Goal: Task Accomplishment & Management: Use online tool/utility

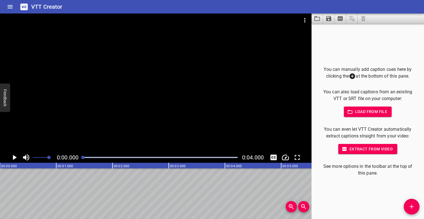
click at [75, 90] on div at bounding box center [155, 82] width 311 height 138
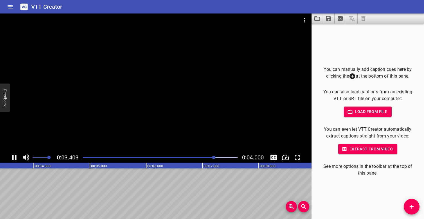
click at [84, 156] on div at bounding box center [160, 157] width 161 height 8
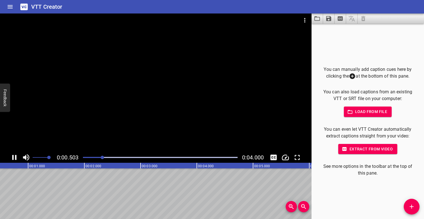
click at [80, 106] on div at bounding box center [155, 82] width 311 height 138
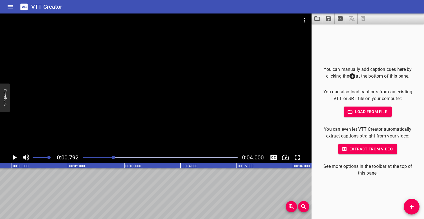
click at [81, 158] on div at bounding box center [160, 157] width 161 height 8
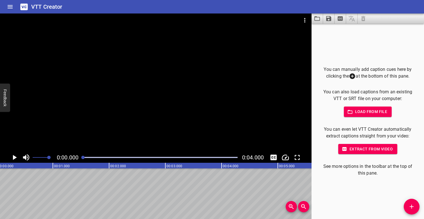
scroll to position [0, 0]
click at [90, 113] on div at bounding box center [155, 82] width 311 height 138
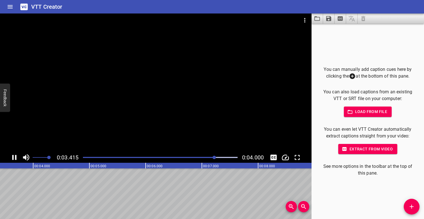
click at [83, 156] on div at bounding box center [160, 157] width 161 height 8
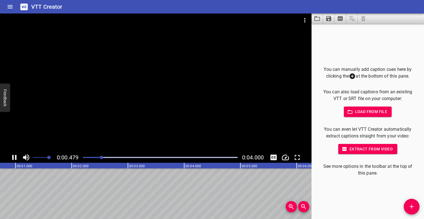
click at [84, 96] on div at bounding box center [155, 82] width 311 height 138
click at [84, 157] on div "Play progress" at bounding box center [39, 157] width 155 height 1
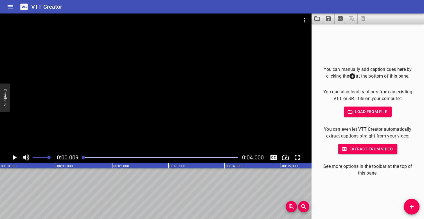
click at [84, 99] on div at bounding box center [155, 82] width 311 height 138
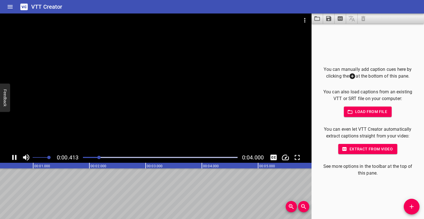
click at [84, 99] on div at bounding box center [155, 82] width 311 height 138
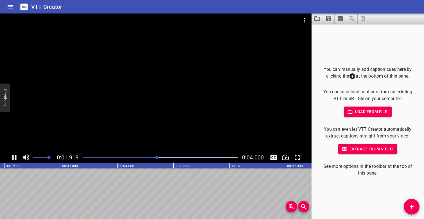
click at [85, 156] on div at bounding box center [160, 157] width 161 height 8
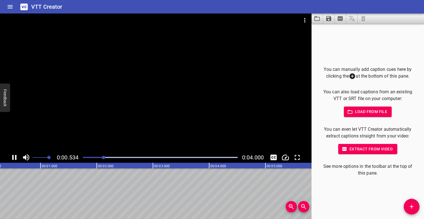
click at [81, 117] on div at bounding box center [155, 82] width 311 height 138
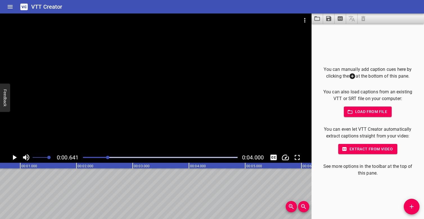
click at [83, 157] on div "Play progress" at bounding box center [30, 157] width 155 height 1
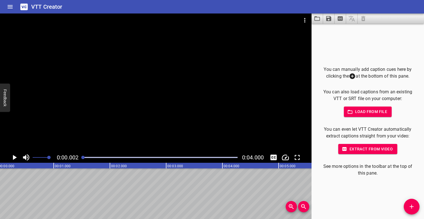
scroll to position [0, 0]
click at [88, 124] on div at bounding box center [155, 82] width 311 height 138
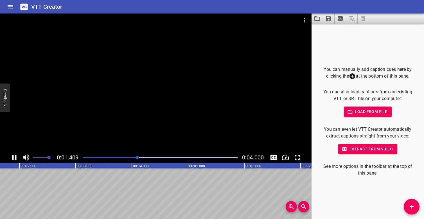
click at [84, 156] on div at bounding box center [160, 157] width 161 height 8
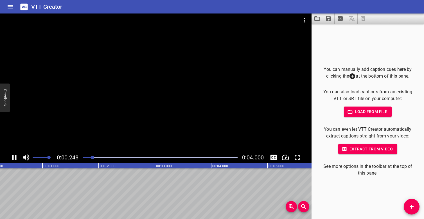
click at [85, 117] on div at bounding box center [155, 82] width 311 height 138
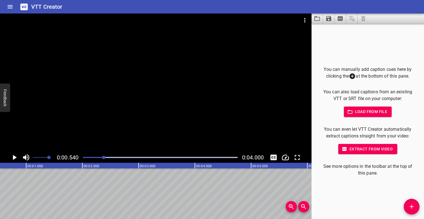
click at [134, 105] on div at bounding box center [155, 82] width 311 height 138
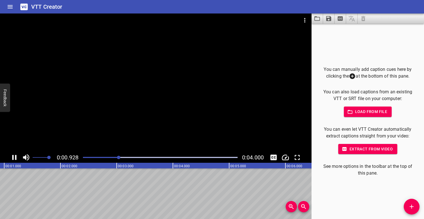
click at [135, 105] on div at bounding box center [155, 82] width 311 height 138
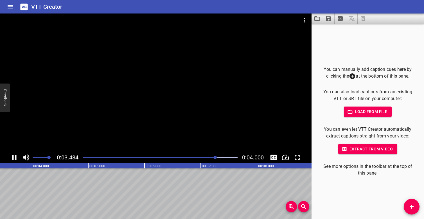
click at [84, 155] on div at bounding box center [160, 157] width 161 height 8
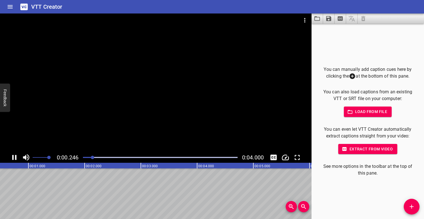
click at [100, 117] on div at bounding box center [155, 82] width 311 height 138
click at [83, 159] on div at bounding box center [160, 157] width 161 height 8
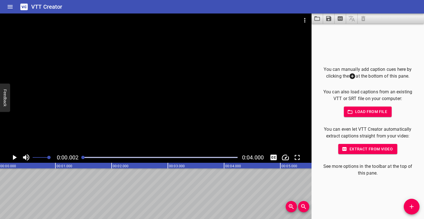
scroll to position [0, 0]
click at [95, 129] on div at bounding box center [155, 82] width 311 height 138
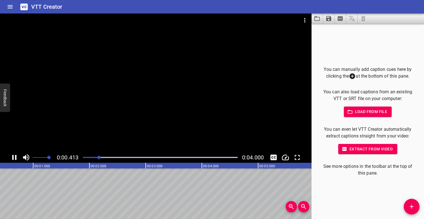
click at [96, 129] on div at bounding box center [155, 82] width 311 height 138
click at [84, 157] on div "Play progress" at bounding box center [29, 157] width 155 height 1
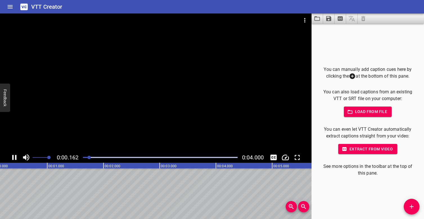
scroll to position [0, 24]
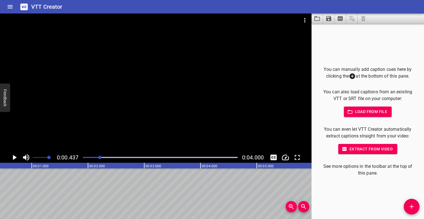
click at [83, 157] on div "Play progress" at bounding box center [23, 157] width 155 height 1
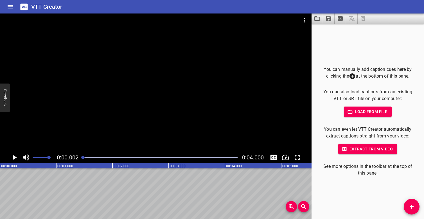
click at [101, 131] on div at bounding box center [155, 82] width 311 height 138
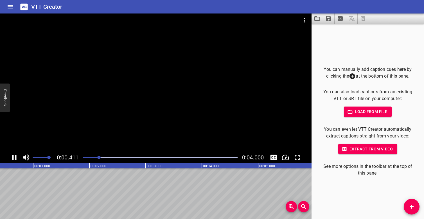
click at [104, 125] on div at bounding box center [155, 82] width 311 height 138
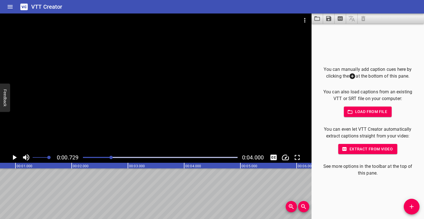
click at [83, 156] on div at bounding box center [160, 157] width 161 height 8
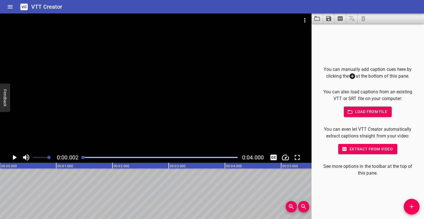
click at [87, 112] on div at bounding box center [155, 82] width 311 height 138
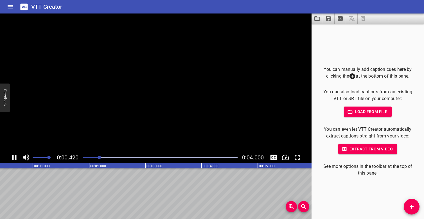
scroll to position [0, 35]
click at [84, 157] on div "Play progress" at bounding box center [29, 157] width 155 height 1
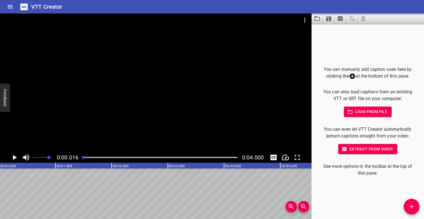
click at [83, 120] on div at bounding box center [155, 82] width 311 height 138
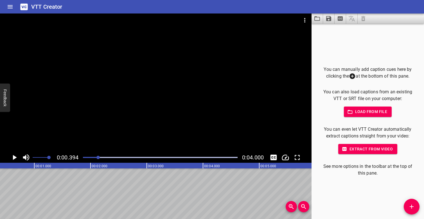
click at [81, 103] on div at bounding box center [155, 82] width 311 height 138
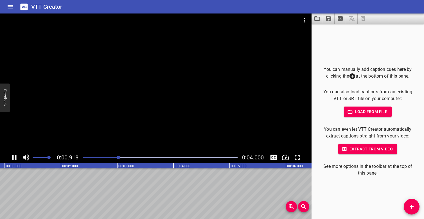
click at [81, 103] on div at bounding box center [155, 82] width 311 height 138
click at [93, 156] on div at bounding box center [160, 157] width 161 height 8
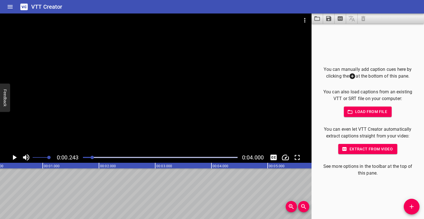
click at [92, 103] on div at bounding box center [155, 82] width 311 height 138
click at [91, 156] on div at bounding box center [160, 157] width 161 height 8
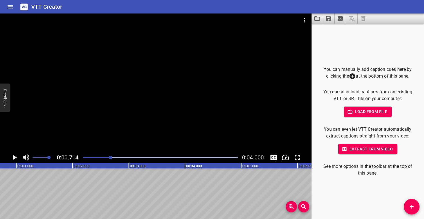
click at [88, 157] on div "Play progress" at bounding box center [33, 157] width 155 height 1
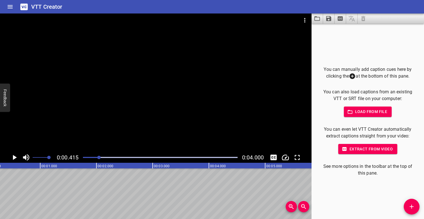
scroll to position [0, 23]
click at [67, 112] on div at bounding box center [155, 82] width 311 height 138
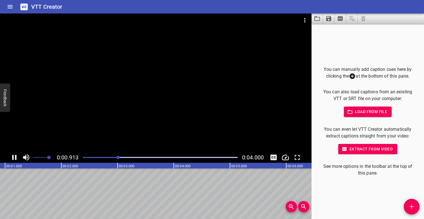
click at [67, 112] on div at bounding box center [155, 82] width 311 height 138
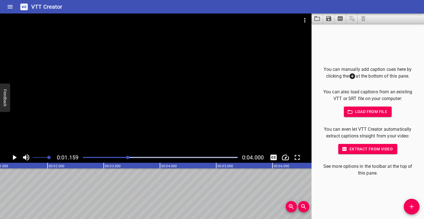
click at [94, 157] on div "Play progress" at bounding box center [50, 157] width 155 height 1
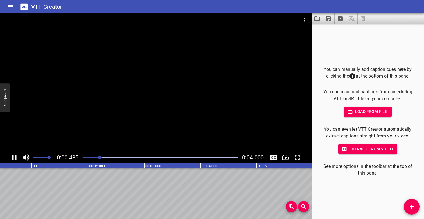
scroll to position [0, 37]
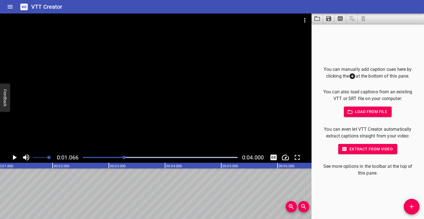
click at [88, 155] on div at bounding box center [160, 157] width 161 height 8
click at [87, 135] on div at bounding box center [155, 82] width 311 height 138
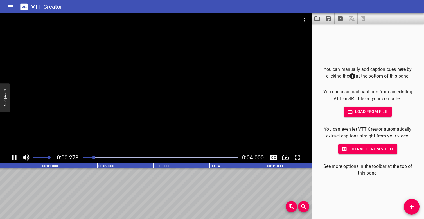
click at [87, 135] on div at bounding box center [155, 82] width 311 height 138
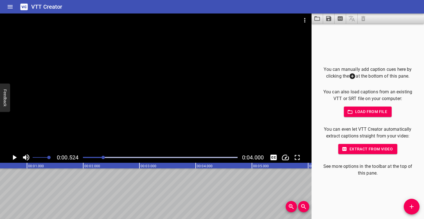
click at [92, 128] on div at bounding box center [155, 82] width 311 height 138
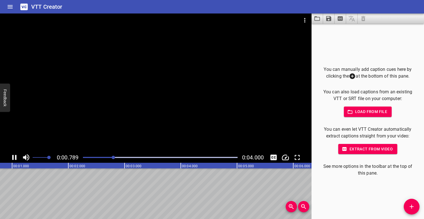
click at [92, 128] on div at bounding box center [155, 82] width 311 height 138
click at [99, 156] on div at bounding box center [160, 157] width 161 height 8
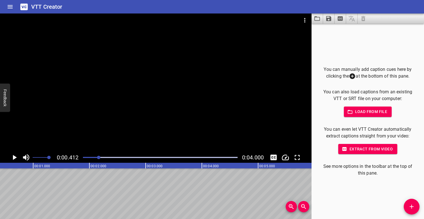
click at [89, 100] on div at bounding box center [155, 82] width 311 height 138
click at [90, 101] on div at bounding box center [155, 82] width 311 height 138
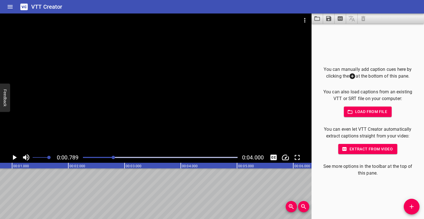
click at [77, 60] on div at bounding box center [155, 82] width 311 height 138
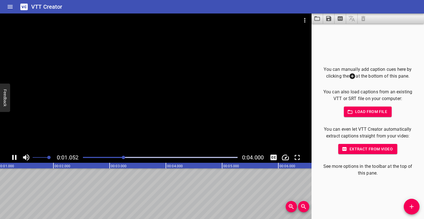
click at [77, 60] on div at bounding box center [155, 82] width 311 height 138
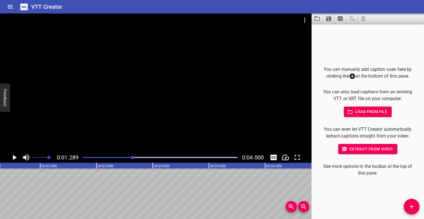
click at [123, 157] on div "Play progress" at bounding box center [55, 157] width 155 height 1
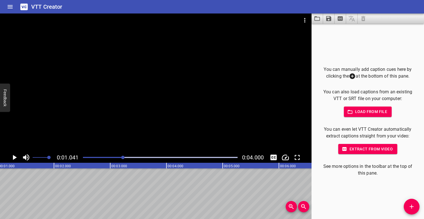
click at [97, 108] on div at bounding box center [155, 82] width 311 height 138
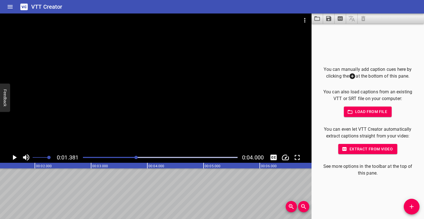
click at [112, 155] on div at bounding box center [160, 157] width 161 height 8
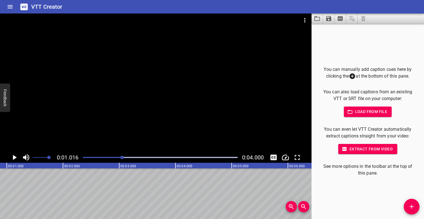
scroll to position [0, 57]
click at [63, 42] on div at bounding box center [155, 82] width 311 height 138
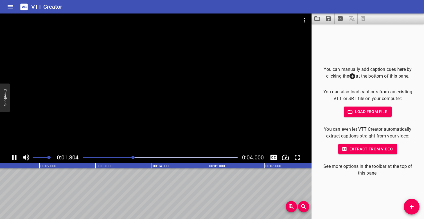
click at [62, 42] on div at bounding box center [155, 82] width 311 height 138
click at [116, 157] on div "Play progress" at bounding box center [62, 157] width 155 height 1
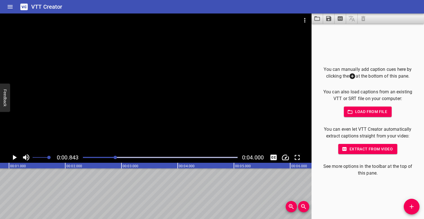
click at [105, 94] on div at bounding box center [155, 82] width 311 height 138
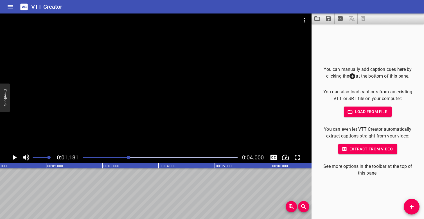
click at [90, 157] on div "Play progress" at bounding box center [51, 157] width 155 height 1
click at [83, 156] on div at bounding box center [160, 157] width 161 height 8
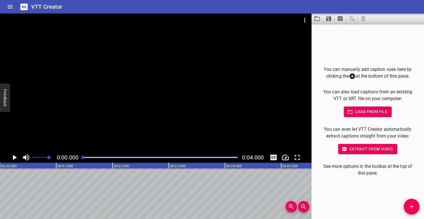
click at [86, 107] on div at bounding box center [155, 82] width 311 height 138
click at [94, 115] on div at bounding box center [155, 82] width 311 height 138
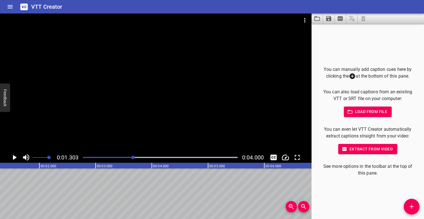
click at [85, 158] on div at bounding box center [160, 157] width 161 height 8
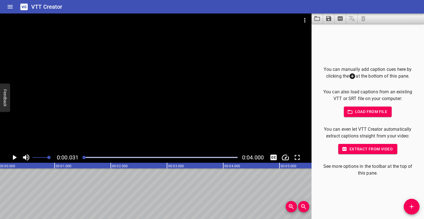
click at [114, 125] on div at bounding box center [155, 82] width 311 height 138
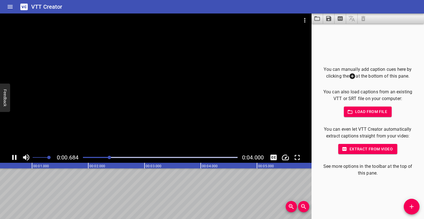
click at [129, 121] on div at bounding box center [155, 82] width 311 height 138
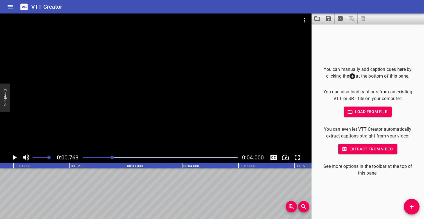
click at [84, 158] on div "Play progress" at bounding box center [35, 157] width 155 height 1
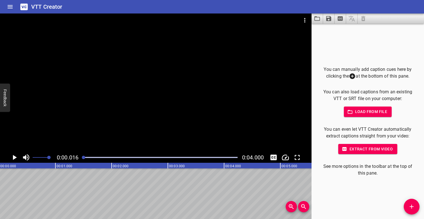
click at [107, 121] on div at bounding box center [155, 82] width 311 height 138
click at [106, 121] on div at bounding box center [155, 82] width 311 height 138
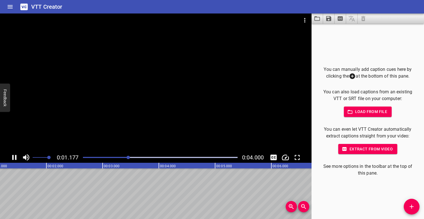
click at [249, 107] on div at bounding box center [155, 82] width 311 height 138
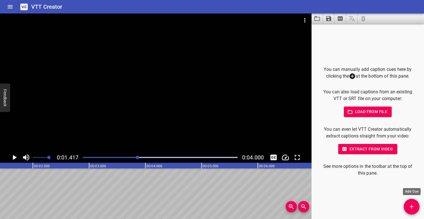
click at [415, 206] on span "Add Cue" at bounding box center [411, 206] width 16 height 7
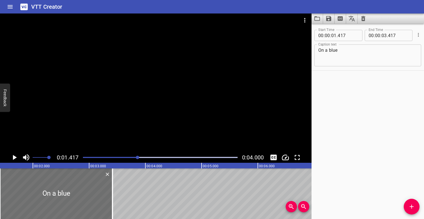
click at [114, 85] on div at bounding box center [155, 82] width 311 height 138
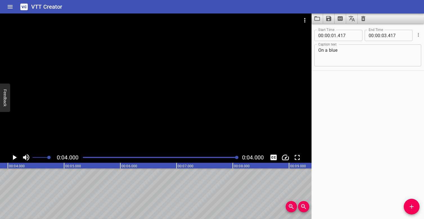
scroll to position [0, 225]
click at [85, 155] on div at bounding box center [160, 157] width 161 height 8
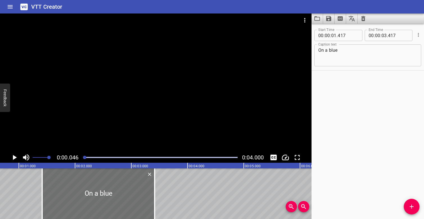
scroll to position [0, 3]
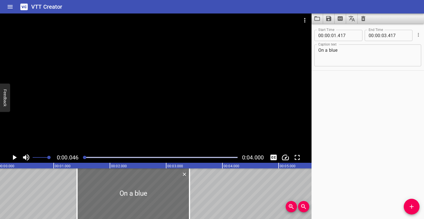
click at [110, 112] on div at bounding box center [155, 82] width 311 height 138
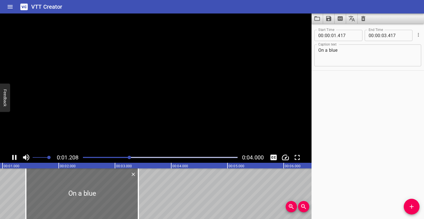
click at [111, 113] on video at bounding box center [155, 82] width 311 height 138
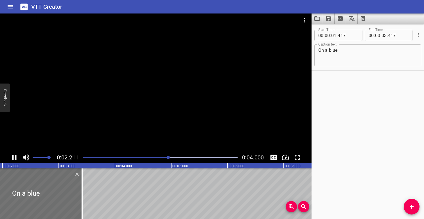
click at [85, 158] on div at bounding box center [160, 157] width 161 height 8
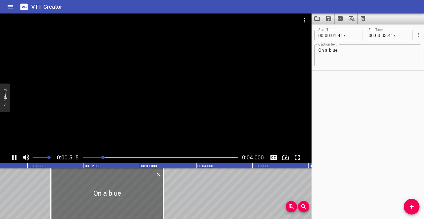
click at [113, 116] on div at bounding box center [155, 82] width 311 height 138
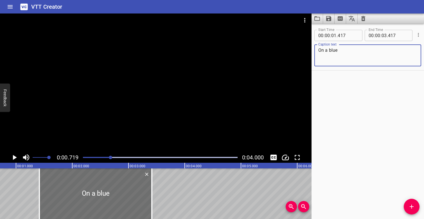
click at [347, 49] on textarea "On a blue" at bounding box center [367, 55] width 99 height 16
type textarea "On a blue s"
click at [110, 72] on div at bounding box center [155, 82] width 311 height 138
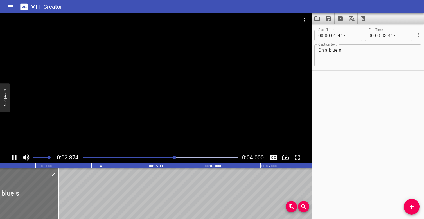
click at [87, 156] on div at bounding box center [160, 157] width 161 height 8
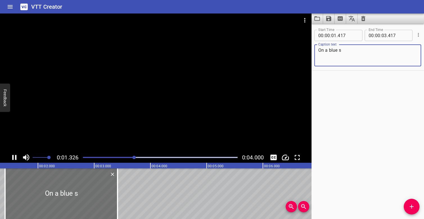
drag, startPoint x: 358, startPoint y: 53, endPoint x: 312, endPoint y: 50, distance: 46.1
click at [312, 51] on div "Start Time 00 : 00 : 01 . 417 Start Time End Time 00 : 00 : 03 . 417 End Time C…" at bounding box center [367, 48] width 112 height 46
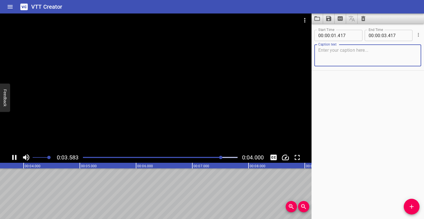
click at [83, 157] on div "Play progress" at bounding box center [144, 157] width 155 height 1
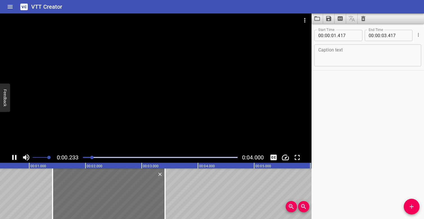
click at [85, 134] on div at bounding box center [155, 82] width 311 height 138
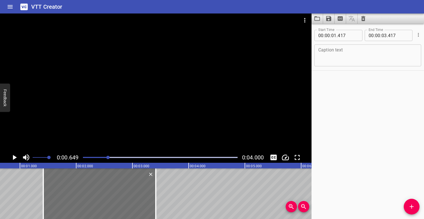
click at [84, 156] on div at bounding box center [160, 157] width 161 height 8
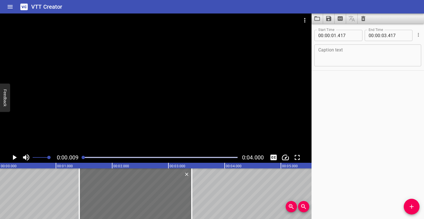
click at [95, 119] on div at bounding box center [155, 82] width 311 height 138
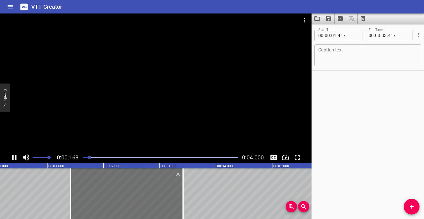
scroll to position [0, 18]
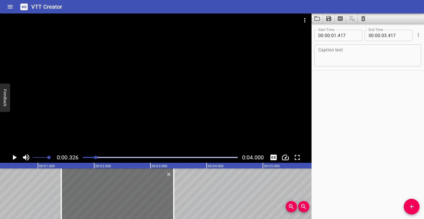
click at [159, 76] on div at bounding box center [155, 82] width 311 height 138
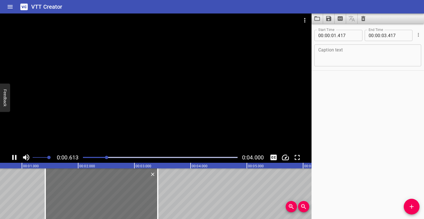
click at [159, 76] on div at bounding box center [155, 82] width 311 height 138
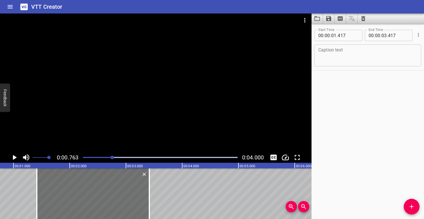
click at [150, 84] on div at bounding box center [155, 82] width 311 height 138
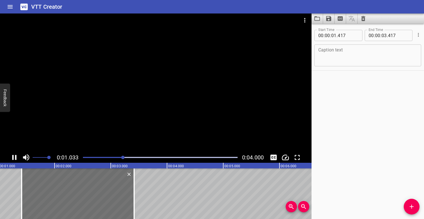
click at [150, 84] on div at bounding box center [155, 82] width 311 height 138
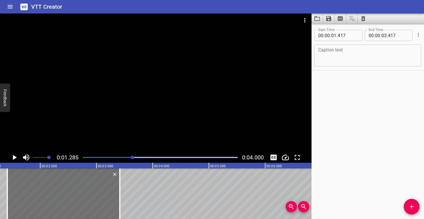
click at [150, 84] on div at bounding box center [155, 82] width 311 height 138
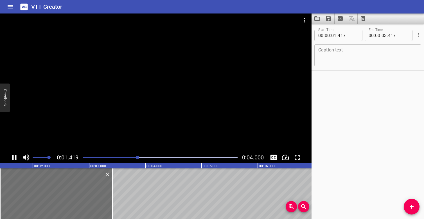
click at [150, 84] on div at bounding box center [155, 82] width 311 height 138
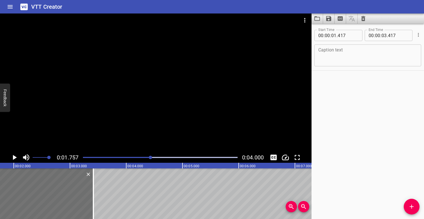
click at [90, 96] on div at bounding box center [155, 82] width 311 height 138
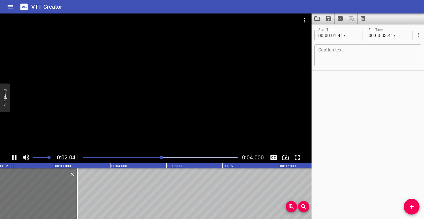
click at [88, 94] on div at bounding box center [155, 82] width 311 height 138
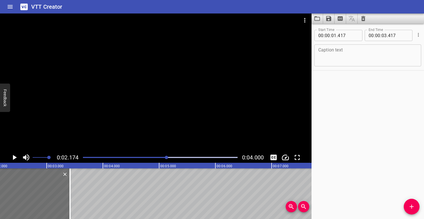
click at [93, 157] on div "Play progress" at bounding box center [89, 157] width 155 height 1
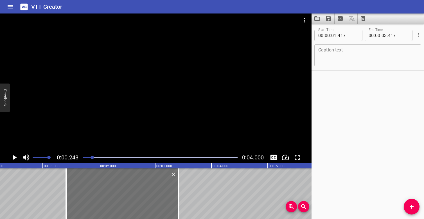
click at [90, 119] on div at bounding box center [155, 82] width 311 height 138
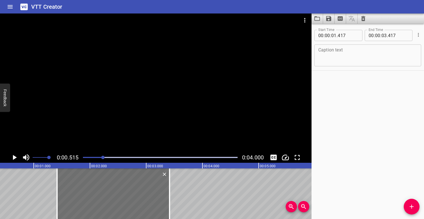
scroll to position [0, 29]
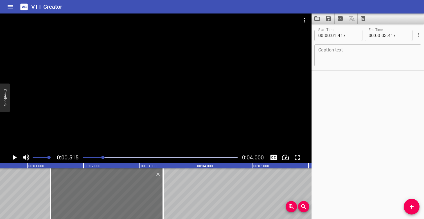
click at [131, 110] on div at bounding box center [155, 82] width 311 height 138
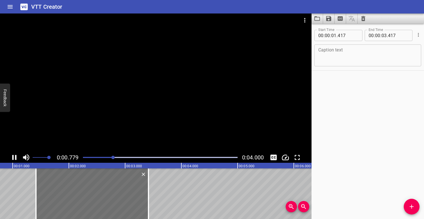
click at [131, 110] on div at bounding box center [155, 82] width 311 height 138
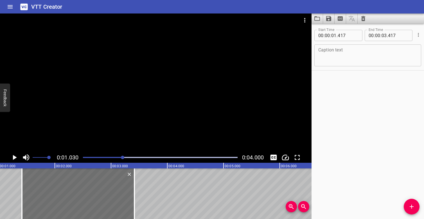
click at [94, 156] on div at bounding box center [160, 157] width 161 height 8
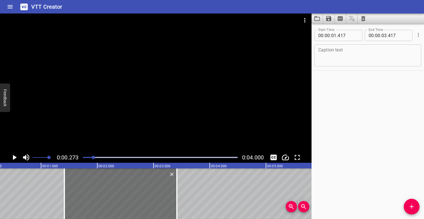
click at [116, 103] on div at bounding box center [155, 82] width 311 height 138
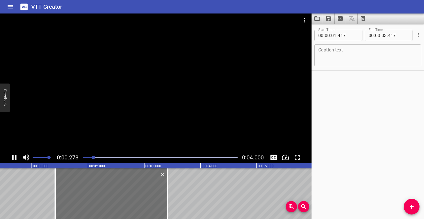
click at [116, 103] on div at bounding box center [155, 82] width 311 height 138
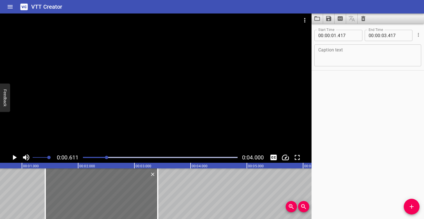
click at [85, 156] on div at bounding box center [160, 157] width 161 height 8
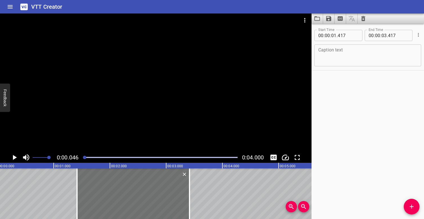
click at [119, 116] on div at bounding box center [155, 82] width 311 height 138
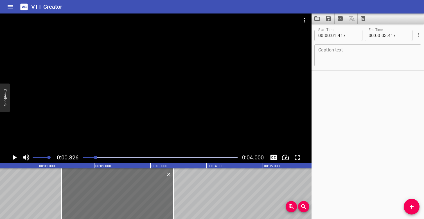
click at [85, 155] on div at bounding box center [160, 157] width 161 height 8
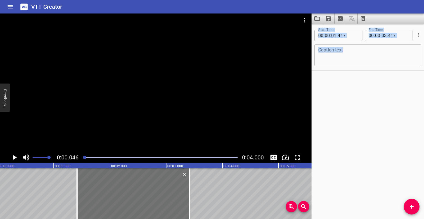
click at [321, 46] on div "Caption text" at bounding box center [367, 55] width 107 height 22
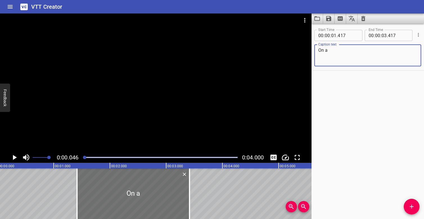
type textarea "On a"
click at [364, 17] on icon "Clear captions" at bounding box center [363, 18] width 4 height 5
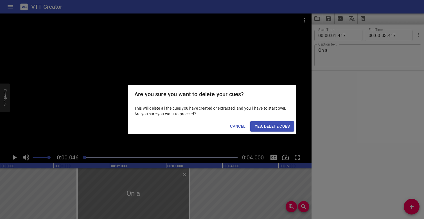
click at [278, 127] on span "Yes, Delete Cues" at bounding box center [272, 126] width 35 height 7
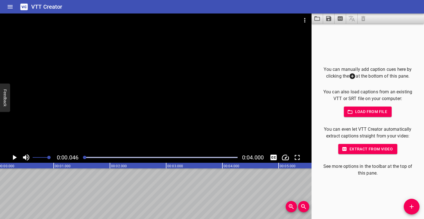
click at [156, 97] on div at bounding box center [155, 82] width 311 height 138
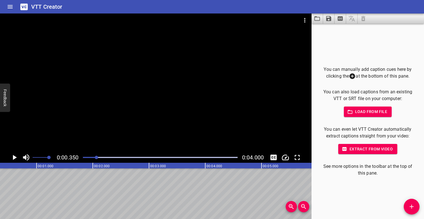
click at [108, 103] on div at bounding box center [155, 82] width 311 height 138
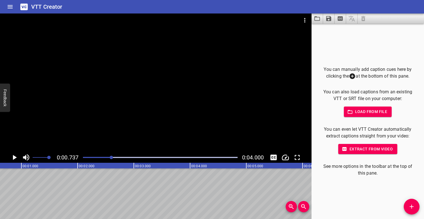
scroll to position [0, 41]
click at [94, 157] on div "Play progress" at bounding box center [34, 157] width 155 height 1
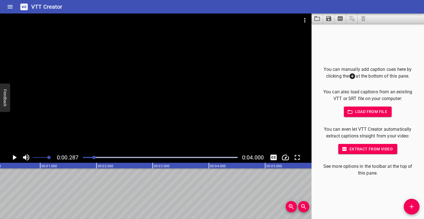
click at [126, 108] on div at bounding box center [155, 82] width 311 height 138
click at [134, 101] on div at bounding box center [155, 82] width 311 height 138
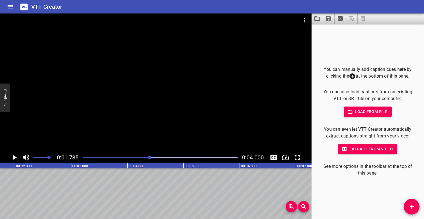
click at [130, 155] on div at bounding box center [160, 157] width 161 height 8
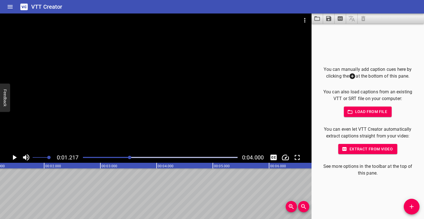
click at [131, 118] on div at bounding box center [155, 82] width 311 height 138
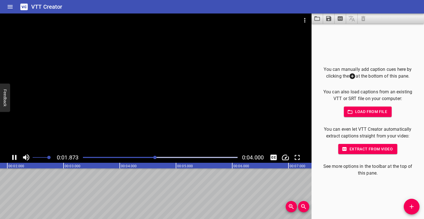
click at [124, 155] on div at bounding box center [160, 157] width 161 height 8
click at [117, 156] on div at bounding box center [160, 157] width 161 height 8
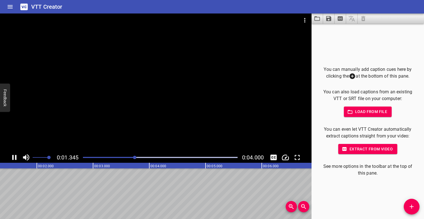
click at [114, 96] on div at bounding box center [155, 82] width 311 height 138
click at [102, 157] on div "Play progress" at bounding box center [66, 157] width 155 height 1
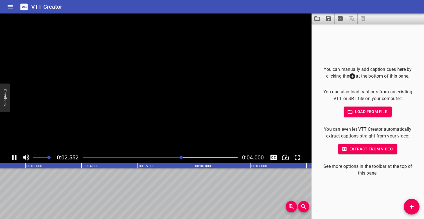
scroll to position [0, 153]
click at [160, 157] on div "Play progress" at bounding box center [111, 157] width 155 height 1
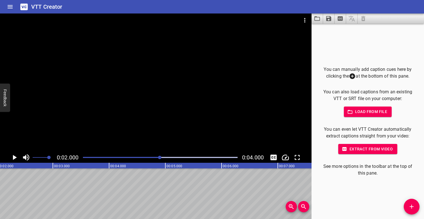
scroll to position [0, 112]
click at [146, 112] on div at bounding box center [155, 82] width 311 height 138
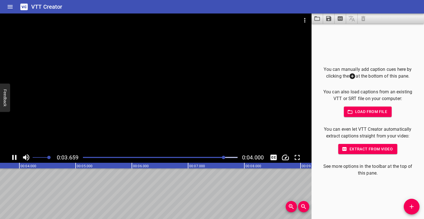
click at [155, 157] on div "Play progress" at bounding box center [147, 157] width 155 height 1
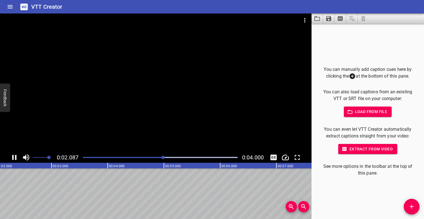
click at [141, 90] on div at bounding box center [155, 82] width 311 height 138
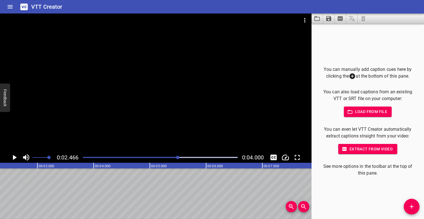
scroll to position [0, 138]
click at [151, 156] on div at bounding box center [160, 157] width 161 height 8
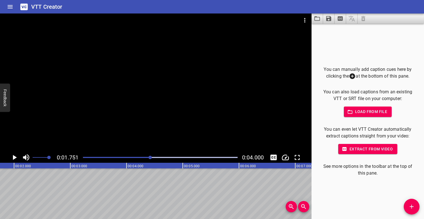
click at [134, 88] on div at bounding box center [155, 82] width 311 height 138
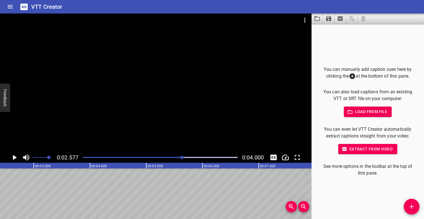
scroll to position [0, 145]
click at [132, 157] on div "Play progress" at bounding box center [105, 157] width 155 height 1
click at [131, 117] on div at bounding box center [155, 82] width 311 height 138
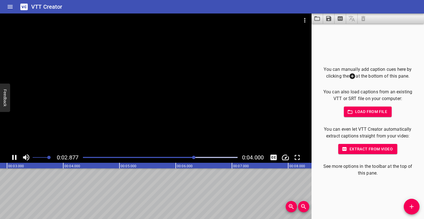
click at [131, 117] on div at bounding box center [155, 82] width 311 height 138
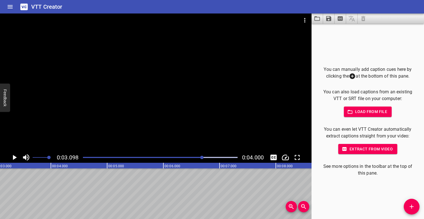
click at [131, 117] on div at bounding box center [155, 82] width 311 height 138
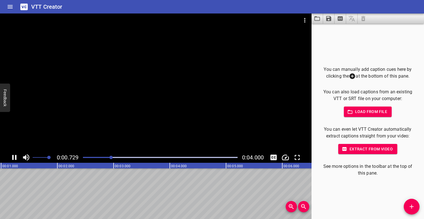
click at [129, 115] on div at bounding box center [155, 82] width 311 height 138
click at [413, 206] on icon "Add Cue" at bounding box center [411, 207] width 4 height 4
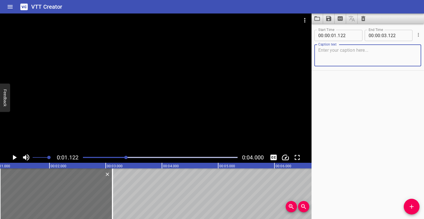
click at [85, 158] on div "Play progress" at bounding box center [49, 157] width 155 height 1
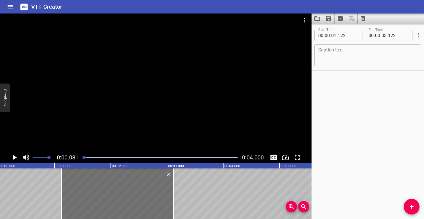
click at [139, 84] on div at bounding box center [155, 82] width 311 height 138
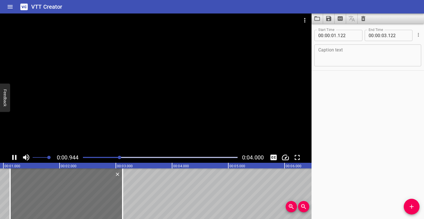
click at [112, 88] on div at bounding box center [155, 82] width 311 height 138
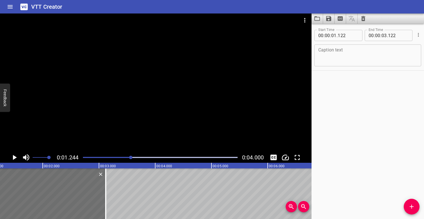
click at [83, 157] on div at bounding box center [160, 157] width 161 height 8
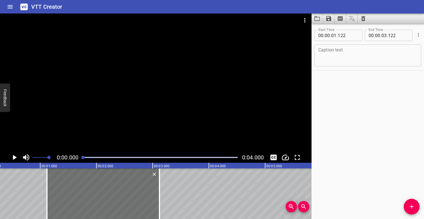
scroll to position [0, 0]
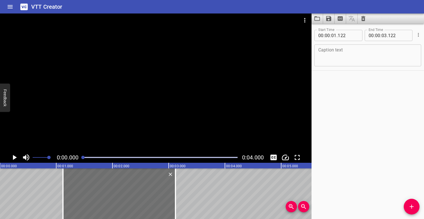
click at [85, 133] on div at bounding box center [155, 82] width 311 height 138
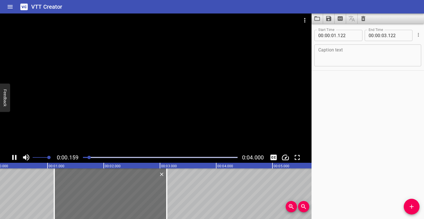
click at [85, 133] on div at bounding box center [155, 82] width 311 height 138
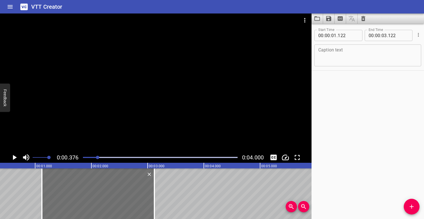
click at [321, 54] on textarea at bounding box center [367, 55] width 99 height 16
click at [88, 155] on div at bounding box center [160, 157] width 161 height 8
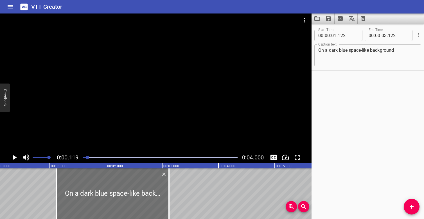
click at [95, 126] on div at bounding box center [155, 82] width 311 height 138
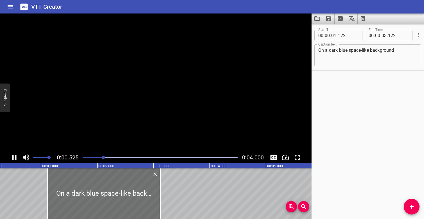
click at [98, 122] on video at bounding box center [155, 82] width 311 height 138
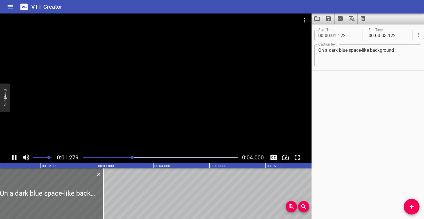
click at [167, 92] on div at bounding box center [155, 82] width 311 height 138
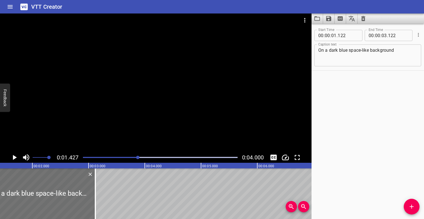
click at [88, 157] on div "Play progress" at bounding box center [61, 157] width 155 height 1
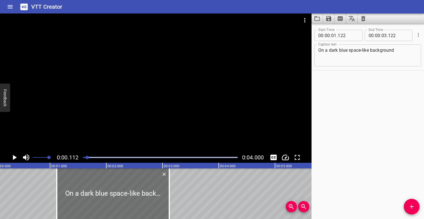
click at [398, 50] on textarea "On a dark blue space-like background" at bounding box center [367, 55] width 99 height 16
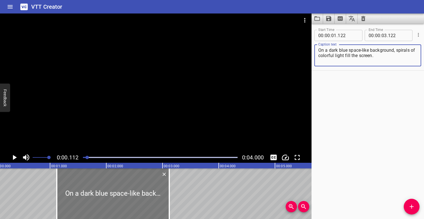
type textarea "On a dark blue space-like background, spirals of colorful light fill the screen."
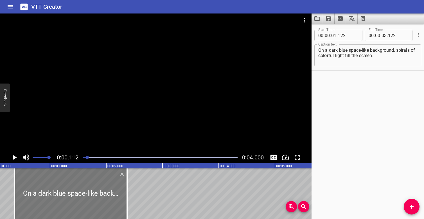
drag, startPoint x: 103, startPoint y: 189, endPoint x: 60, endPoint y: 185, distance: 42.6
click at [60, 185] on div at bounding box center [71, 193] width 112 height 51
type input "00"
type input "362"
type input "02"
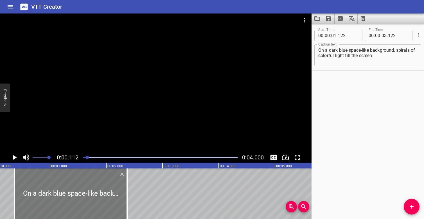
type input "362"
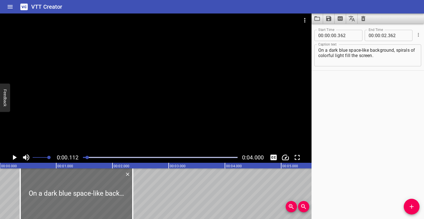
scroll to position [0, 0]
click at [82, 155] on div at bounding box center [160, 157] width 161 height 8
click at [104, 95] on div at bounding box center [155, 82] width 311 height 138
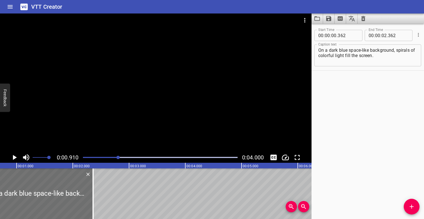
scroll to position [0, 51]
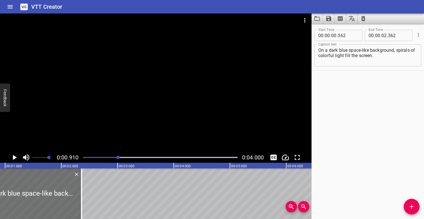
click at [378, 55] on textarea "On a dark blue space-like background, spirals of colorful light fill the screen." at bounding box center [367, 55] width 99 height 16
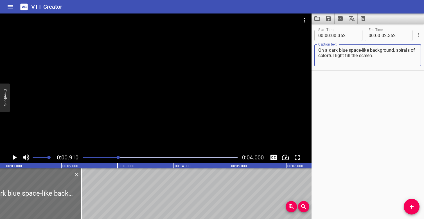
type textarea "On a dark blue space-like background, spirals of colorful light fill the screen."
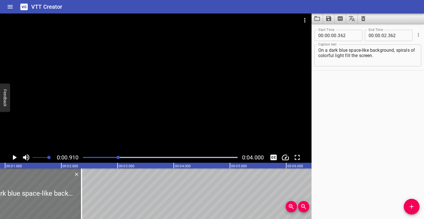
drag, startPoint x: 53, startPoint y: 198, endPoint x: 90, endPoint y: 196, distance: 37.7
click at [81, 196] on div at bounding box center [25, 193] width 112 height 51
type input "01"
type input "032"
type input "03"
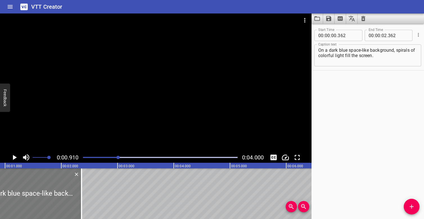
type input "032"
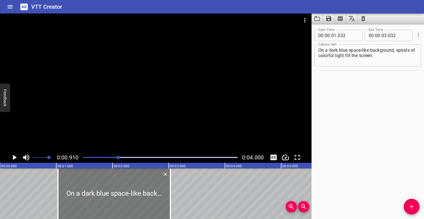
scroll to position [0, 0]
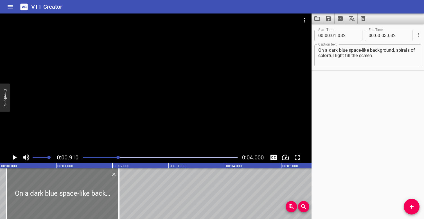
drag, startPoint x: 90, startPoint y: 196, endPoint x: 38, endPoint y: 192, distance: 51.9
click at [38, 192] on div at bounding box center [62, 193] width 112 height 51
type input "00"
type input "117"
type input "02"
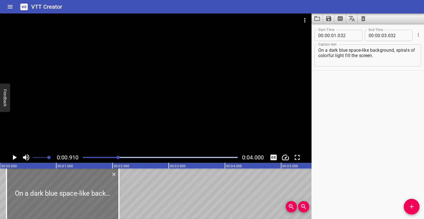
type input "117"
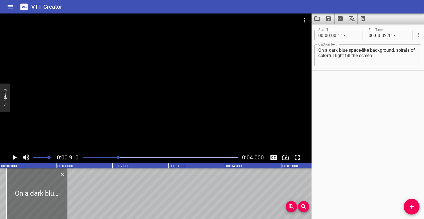
drag, startPoint x: 117, startPoint y: 190, endPoint x: 66, endPoint y: 189, distance: 51.4
click at [66, 189] on div at bounding box center [68, 193] width 6 height 51
type input "01"
type input "202"
click at [135, 119] on div at bounding box center [155, 82] width 311 height 138
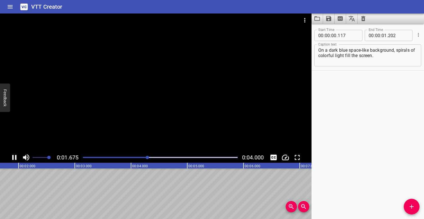
click at [125, 115] on div at bounding box center [155, 82] width 311 height 138
click at [412, 204] on icon "Add Cue" at bounding box center [411, 206] width 7 height 7
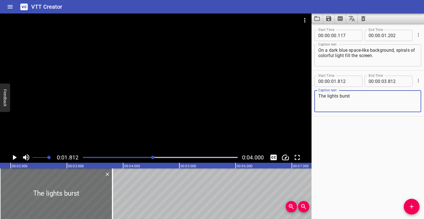
click at [126, 108] on div at bounding box center [155, 82] width 311 height 138
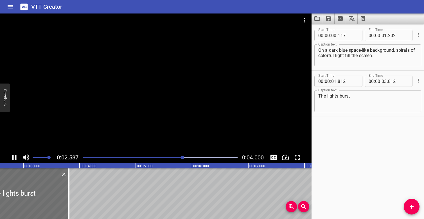
click at [163, 92] on div at bounding box center [155, 82] width 311 height 138
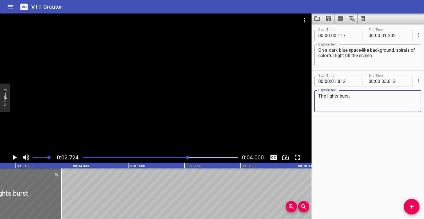
click at [356, 99] on textarea "The lights burst" at bounding box center [367, 101] width 99 height 16
click at [166, 156] on div at bounding box center [160, 157] width 161 height 8
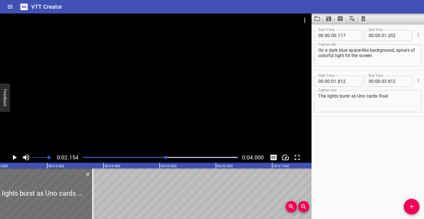
scroll to position [0, 121]
click at [152, 100] on div at bounding box center [155, 82] width 311 height 138
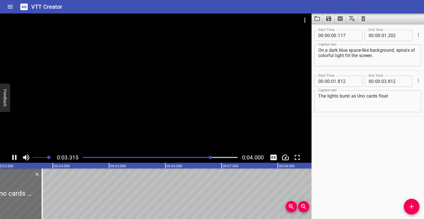
click at [156, 89] on div at bounding box center [155, 82] width 311 height 138
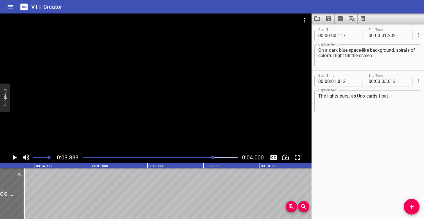
click at [184, 157] on div "Play progress" at bounding box center [136, 157] width 155 height 1
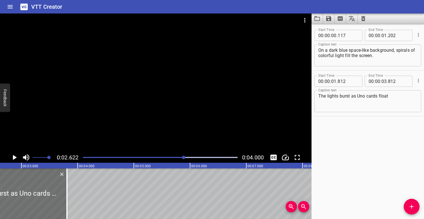
click at [168, 111] on div at bounding box center [155, 82] width 311 height 138
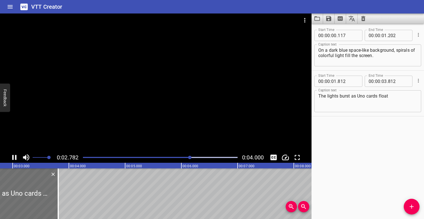
click at [168, 111] on div at bounding box center [155, 82] width 311 height 138
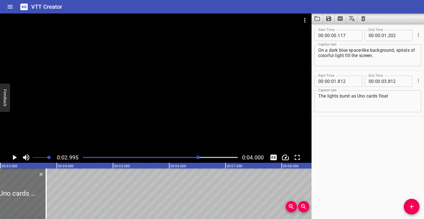
click at [172, 158] on div at bounding box center [160, 157] width 161 height 8
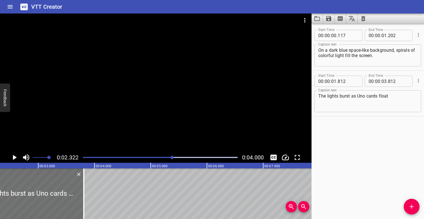
click at [153, 107] on div at bounding box center [155, 82] width 311 height 138
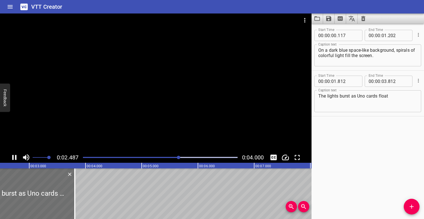
click at [153, 107] on div at bounding box center [155, 82] width 311 height 138
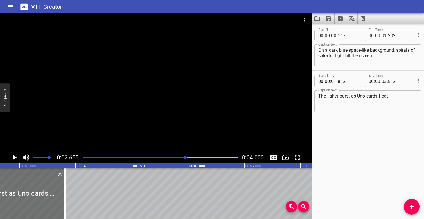
click at [399, 97] on textarea "The lights burst as Uno cards float" at bounding box center [367, 101] width 99 height 16
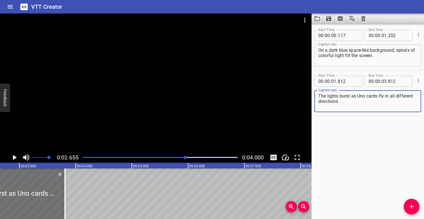
type textarea "The lights burst as Uno cards fly in all different directions."
click at [209, 94] on div at bounding box center [155, 82] width 311 height 138
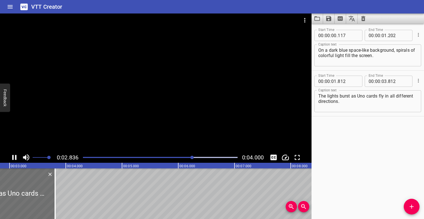
click at [209, 94] on div at bounding box center [155, 82] width 311 height 138
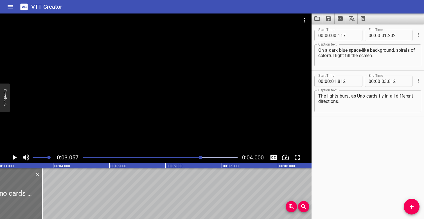
click at [85, 158] on div at bounding box center [160, 157] width 161 height 8
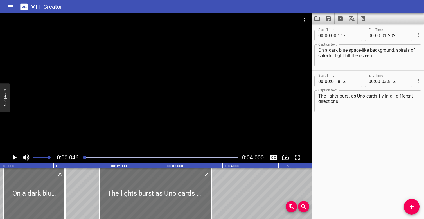
click at [92, 111] on div at bounding box center [155, 82] width 311 height 138
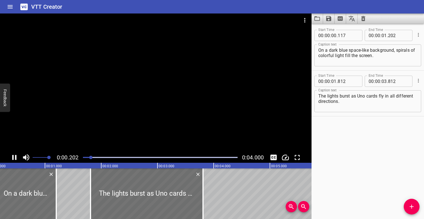
click at [92, 111] on div at bounding box center [155, 82] width 311 height 138
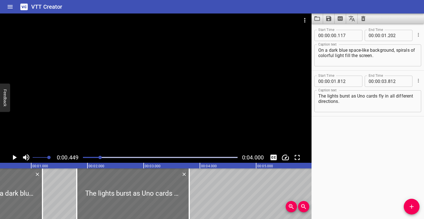
click at [142, 88] on div at bounding box center [155, 82] width 311 height 138
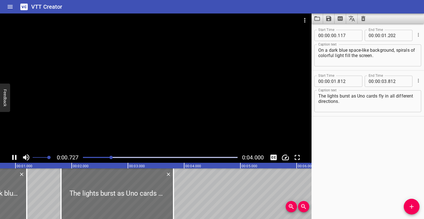
click at [142, 88] on div at bounding box center [155, 82] width 311 height 138
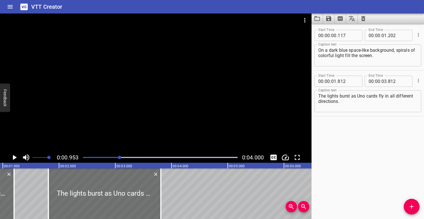
click at [84, 155] on div at bounding box center [160, 157] width 161 height 8
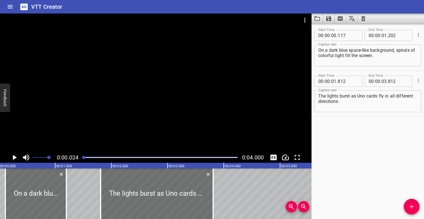
click at [100, 85] on div at bounding box center [155, 82] width 311 height 138
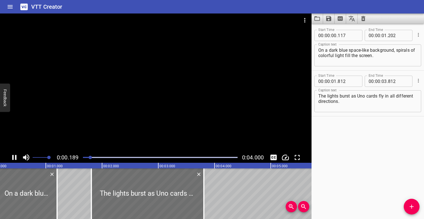
scroll to position [0, 19]
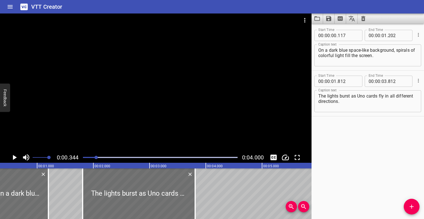
click at [83, 156] on div at bounding box center [160, 157] width 161 height 8
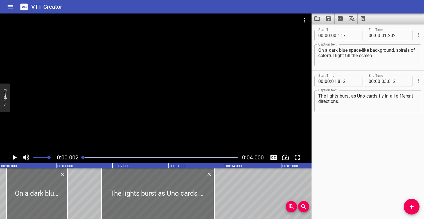
click at [96, 88] on div at bounding box center [155, 82] width 311 height 138
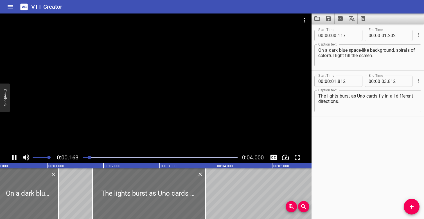
scroll to position [0, 25]
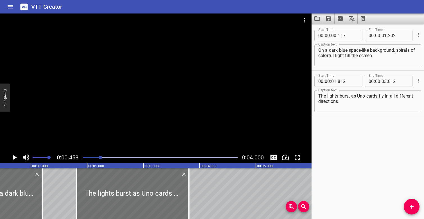
click at [125, 130] on div at bounding box center [155, 82] width 311 height 138
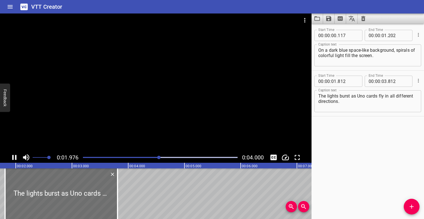
click at [85, 156] on div at bounding box center [160, 157] width 161 height 8
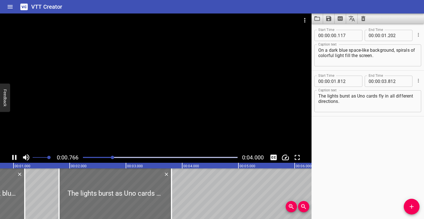
click at [89, 134] on div at bounding box center [155, 82] width 311 height 138
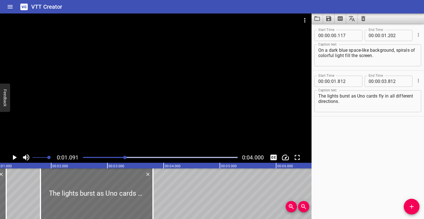
click at [100, 156] on div at bounding box center [160, 157] width 161 height 8
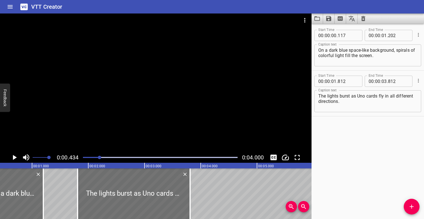
click at [89, 155] on div at bounding box center [160, 157] width 161 height 8
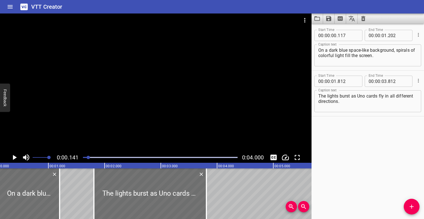
click at [82, 106] on div at bounding box center [155, 82] width 311 height 138
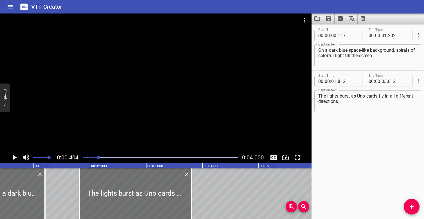
click at [82, 155] on div at bounding box center [160, 157] width 161 height 8
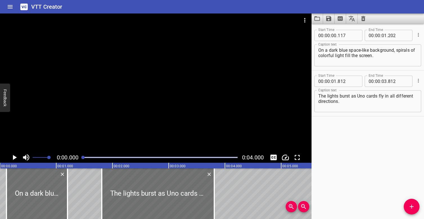
click at [74, 95] on div at bounding box center [155, 82] width 311 height 138
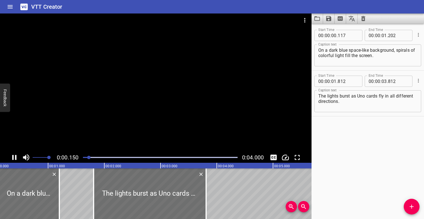
scroll to position [0, 23]
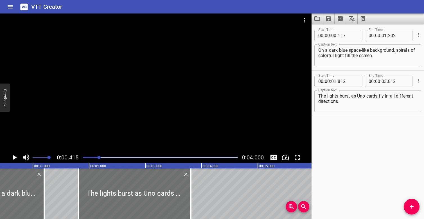
click at [84, 157] on div "Play progress" at bounding box center [22, 157] width 155 height 1
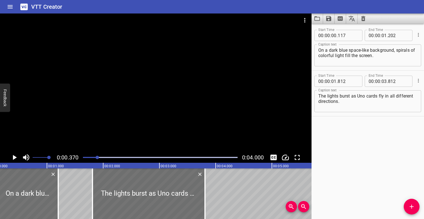
scroll to position [0, 21]
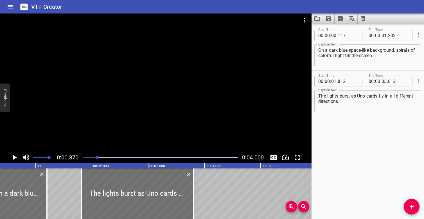
click at [86, 158] on div "Play progress" at bounding box center [20, 157] width 155 height 1
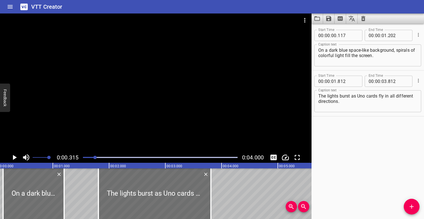
scroll to position [0, 17]
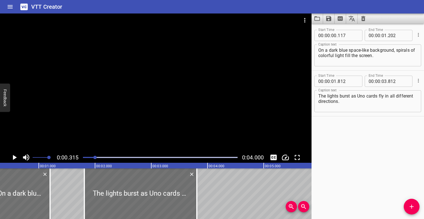
click at [144, 90] on div at bounding box center [155, 82] width 311 height 138
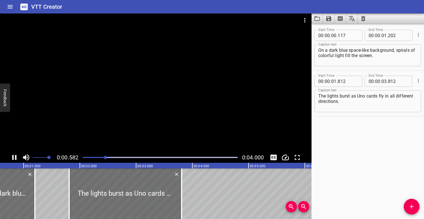
click at [133, 90] on div at bounding box center [155, 82] width 311 height 138
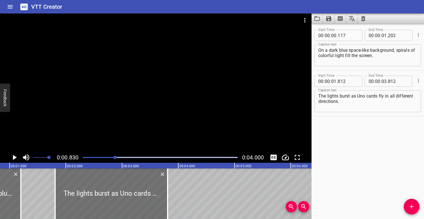
click at [81, 158] on div at bounding box center [160, 157] width 161 height 8
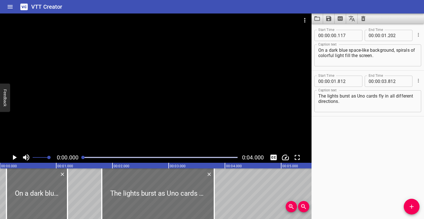
click at [103, 124] on div at bounding box center [155, 82] width 311 height 138
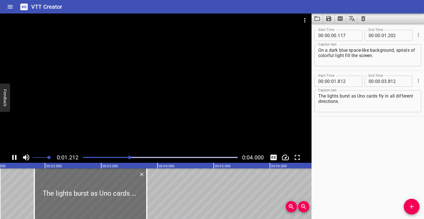
scroll to position [0, 80]
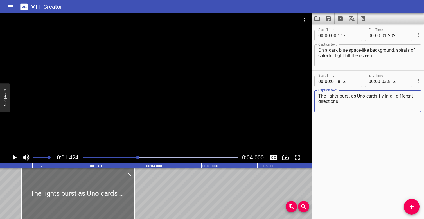
drag, startPoint x: 342, startPoint y: 102, endPoint x: 316, endPoint y: 95, distance: 27.6
click at [316, 95] on div "The lights burst as Uno cards fly in all different directions. Caption text" at bounding box center [367, 101] width 107 height 22
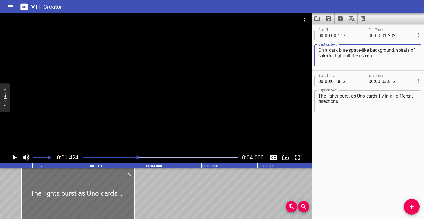
click at [387, 55] on textarea "On a dark blue space-like background, spirals of colorful light fill the screen." at bounding box center [367, 55] width 99 height 16
paste textarea "The lights burst as Uno cards fly in all different directions."
click at [92, 157] on div "Play progress" at bounding box center [60, 157] width 155 height 1
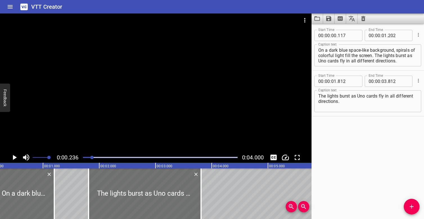
click at [106, 109] on div at bounding box center [155, 82] width 311 height 138
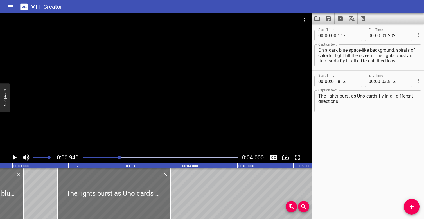
scroll to position [0, 53]
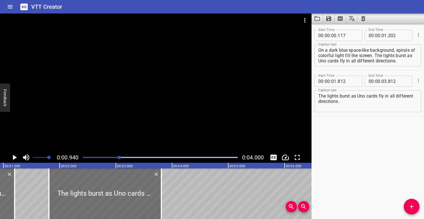
click at [99, 158] on div "Play progress" at bounding box center [42, 157] width 155 height 1
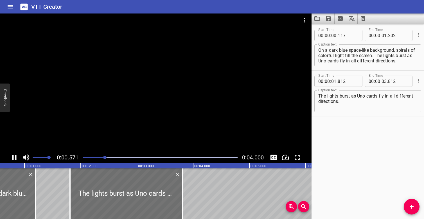
scroll to position [0, 43]
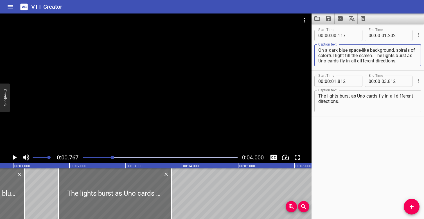
click at [375, 55] on textarea "On a dark blue space-like background, spirals of colorful light fill the screen…" at bounding box center [367, 55] width 99 height 16
click at [412, 51] on textarea "On a dark blue space-like background, spirals of colorful light fill the screen…" at bounding box center [367, 55] width 99 height 16
click at [98, 156] on div at bounding box center [160, 157] width 161 height 8
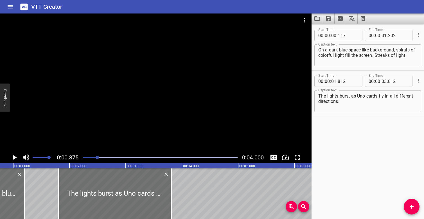
scroll to position [0, 21]
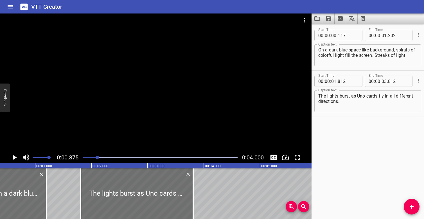
click at [126, 103] on div at bounding box center [155, 82] width 311 height 138
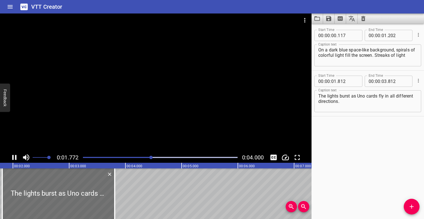
click at [94, 155] on div at bounding box center [160, 157] width 161 height 8
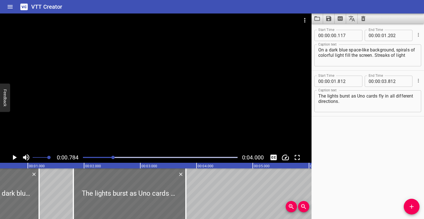
scroll to position [0, 44]
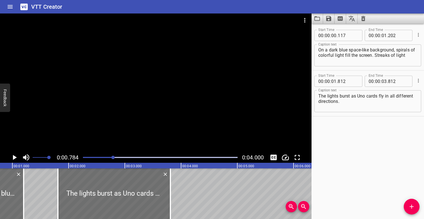
click at [97, 156] on div at bounding box center [160, 157] width 161 height 8
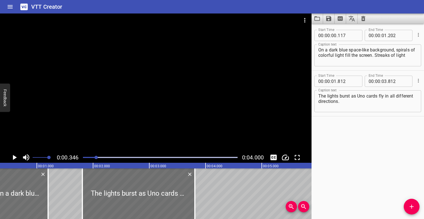
click at [131, 97] on div at bounding box center [155, 82] width 311 height 138
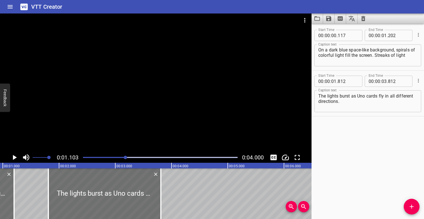
scroll to position [0, 62]
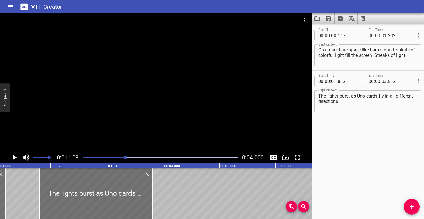
click at [414, 54] on textarea "On a dark blue space-like background, spirals of colorful light fill the screen…" at bounding box center [367, 55] width 99 height 16
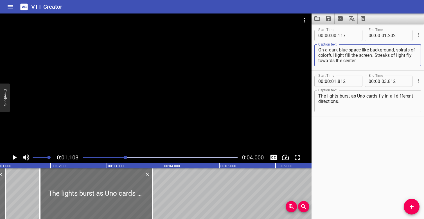
scroll to position [0, 0]
click at [89, 156] on div at bounding box center [160, 157] width 161 height 8
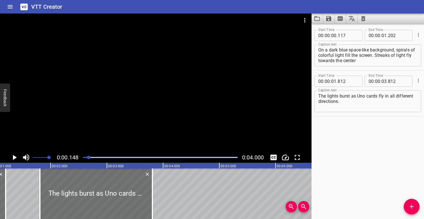
scroll to position [0, 8]
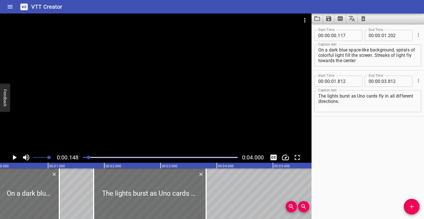
click at [83, 157] on div at bounding box center [160, 157] width 161 height 8
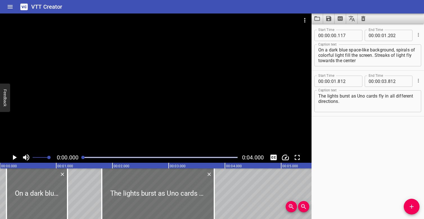
click at [97, 84] on div at bounding box center [155, 82] width 311 height 138
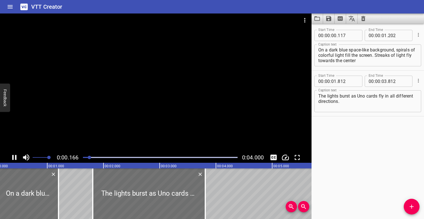
scroll to position [0, 27]
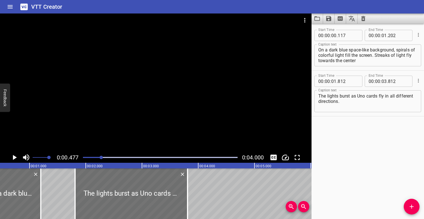
click at [87, 156] on div at bounding box center [160, 157] width 161 height 8
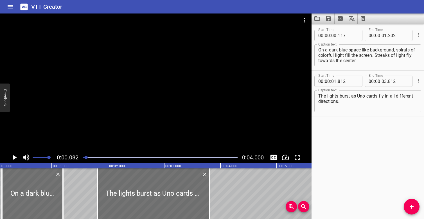
click at [80, 128] on div at bounding box center [155, 82] width 311 height 138
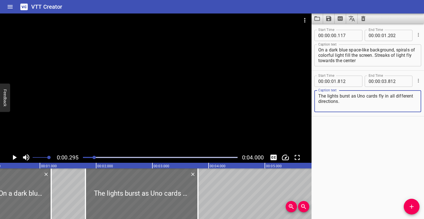
drag, startPoint x: 348, startPoint y: 103, endPoint x: 317, endPoint y: 95, distance: 32.1
click at [317, 95] on div "The lights burst as Uno cards fly in all different directions. Caption text" at bounding box center [367, 101] width 107 height 22
click at [84, 158] on div "Play progress" at bounding box center [17, 157] width 155 height 1
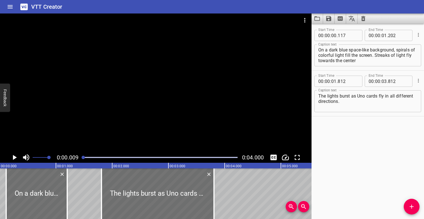
click at [88, 109] on div at bounding box center [155, 82] width 311 height 138
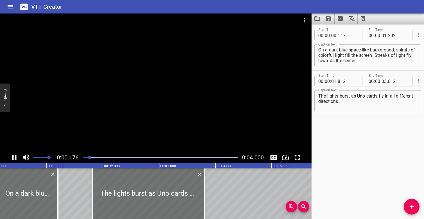
scroll to position [0, 19]
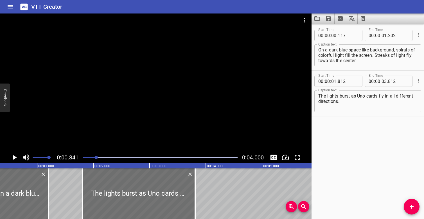
click at [159, 110] on div at bounding box center [155, 82] width 311 height 138
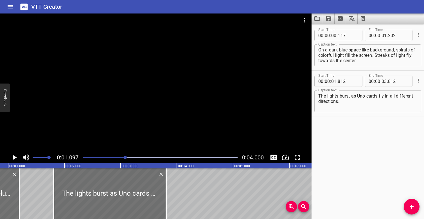
scroll to position [0, 62]
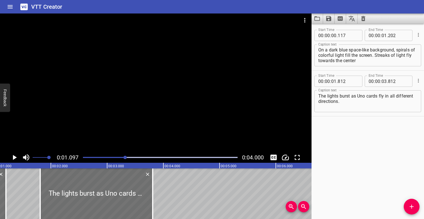
click at [98, 101] on div at bounding box center [155, 82] width 311 height 138
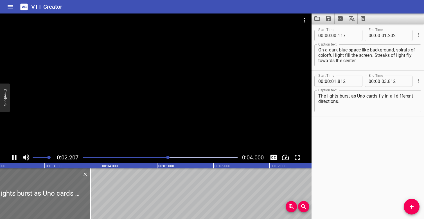
click at [113, 89] on div at bounding box center [155, 82] width 311 height 138
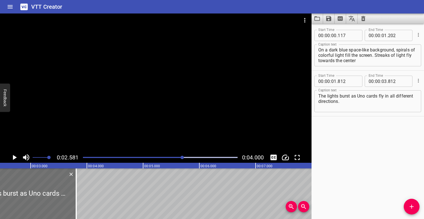
scroll to position [0, 145]
click at [86, 156] on div at bounding box center [160, 157] width 161 height 8
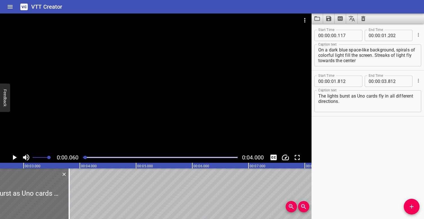
scroll to position [0, 3]
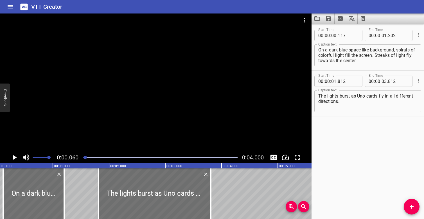
click at [111, 97] on div at bounding box center [155, 82] width 311 height 138
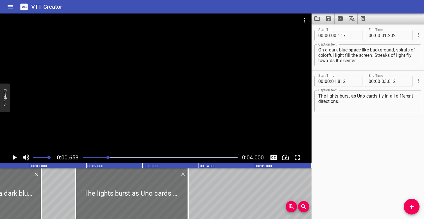
scroll to position [0, 37]
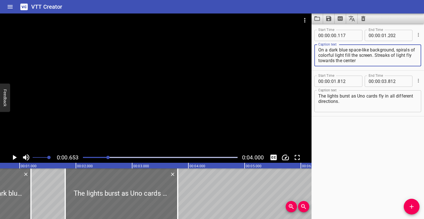
click at [343, 55] on textarea "On a dark blue space-like background, spirals of colorful light fill the screen…" at bounding box center [367, 55] width 99 height 16
click at [178, 84] on div at bounding box center [155, 82] width 311 height 138
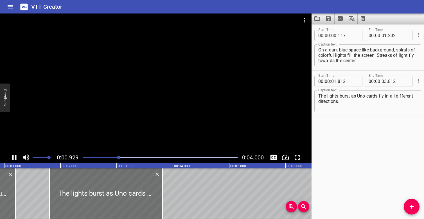
click at [174, 83] on div at bounding box center [155, 82] width 311 height 138
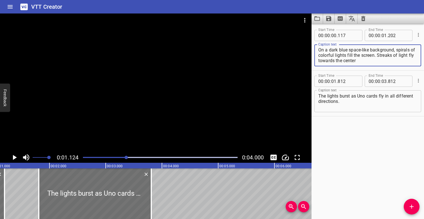
drag, startPoint x: 377, startPoint y: 55, endPoint x: 378, endPoint y: 63, distance: 7.9
click at [378, 63] on textarea "On a dark blue space-like background, spirals of colorful lights fill the scree…" at bounding box center [367, 55] width 99 height 16
click at [130, 83] on div at bounding box center [155, 82] width 311 height 138
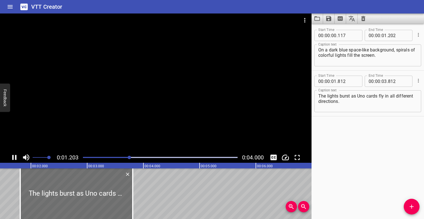
click at [129, 83] on div at bounding box center [155, 82] width 311 height 138
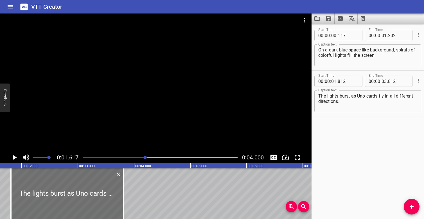
click at [129, 83] on div at bounding box center [155, 82] width 311 height 138
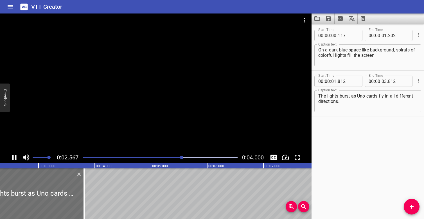
click at [143, 81] on div at bounding box center [155, 82] width 311 height 138
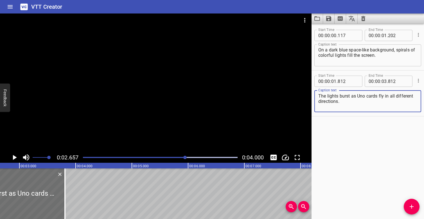
drag, startPoint x: 343, startPoint y: 102, endPoint x: 314, endPoint y: 96, distance: 29.8
click at [314, 96] on div "Start Time 00 : 00 : 01 . 812 Start Time End Time 00 : 00 : 03 . 812 End Time C…" at bounding box center [367, 94] width 112 height 46
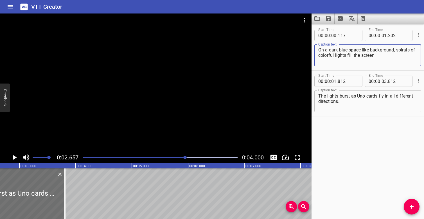
click at [395, 57] on textarea "On a dark blue space-like background, spirals of colorful lights fill the scree…" at bounding box center [367, 55] width 99 height 16
paste textarea "The lights burst as Uno cards fly in all different directions."
type textarea "On a dark blue space-like background, spirals of colorful lights fill the scree…"
click at [206, 73] on div at bounding box center [155, 82] width 311 height 138
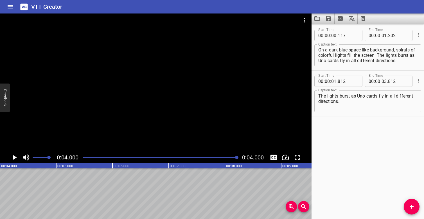
click at [196, 68] on div at bounding box center [155, 82] width 311 height 138
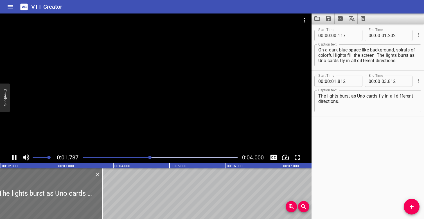
click at [196, 69] on div at bounding box center [155, 82] width 311 height 138
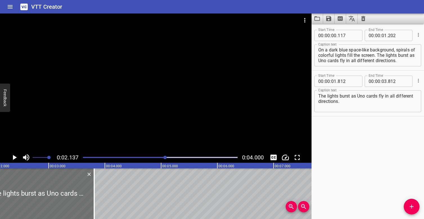
click at [197, 69] on div at bounding box center [155, 82] width 311 height 138
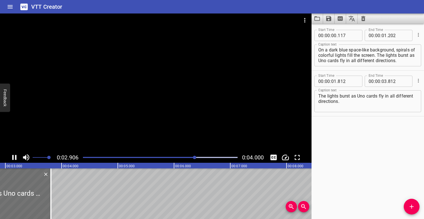
click at [197, 69] on div at bounding box center [155, 82] width 311 height 138
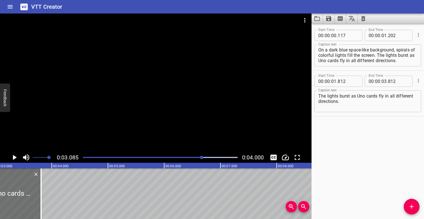
click at [170, 154] on div at bounding box center [160, 157] width 161 height 8
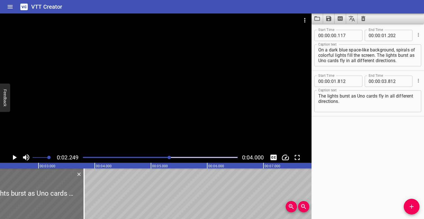
scroll to position [0, 126]
click at [145, 157] on div "Play progress" at bounding box center [92, 157] width 155 height 1
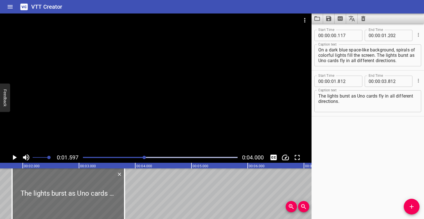
click at [163, 106] on div at bounding box center [155, 82] width 311 height 138
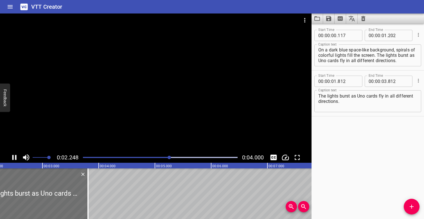
click at [156, 98] on div at bounding box center [155, 82] width 311 height 138
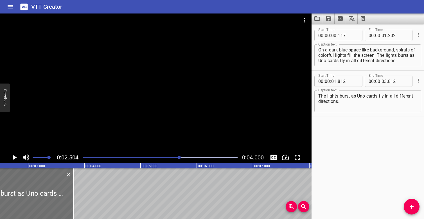
click at [145, 157] on div "Play progress" at bounding box center [102, 157] width 155 height 1
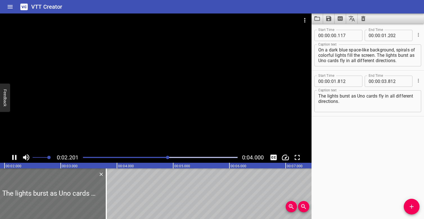
scroll to position [0, 125]
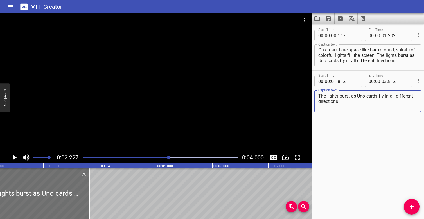
click at [355, 101] on textarea "The lights burst as Uno cards fly in all different directions." at bounding box center [367, 101] width 99 height 16
click at [356, 97] on textarea "The lights burst as Uno cards fly in all different directions." at bounding box center [367, 101] width 99 height 16
type textarea "The lights burst and Uno cards fly in all different directions."
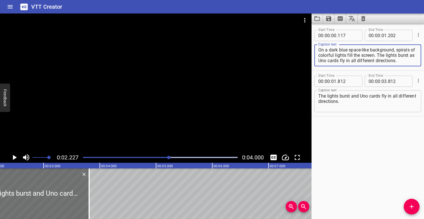
click at [416, 56] on textarea "On a dark blue space-like background, spirals of colorful lights fill the scree…" at bounding box center [367, 55] width 99 height 16
type textarea "On a dark blue space-like background, spirals of colorful lights fill the scree…"
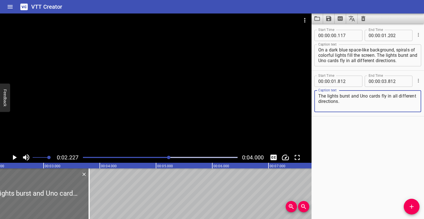
drag, startPoint x: 342, startPoint y: 100, endPoint x: 314, endPoint y: 95, distance: 28.5
click at [314, 95] on div "The lights burst and Uno cards fly in all different directions. Caption text" at bounding box center [367, 101] width 107 height 22
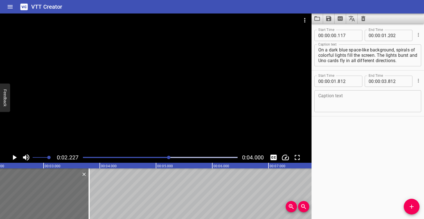
click at [85, 155] on div at bounding box center [160, 157] width 161 height 8
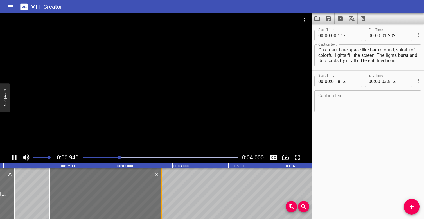
click at [162, 175] on div at bounding box center [162, 193] width 6 height 51
type input "827"
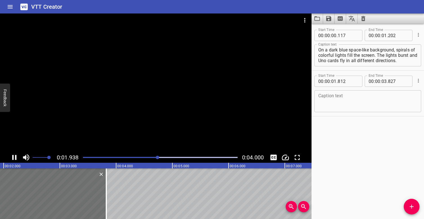
click at [141, 107] on div at bounding box center [155, 82] width 311 height 138
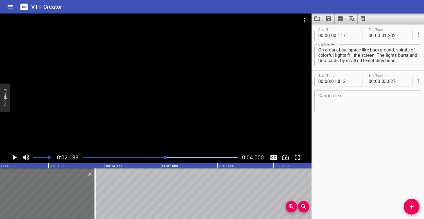
click at [88, 176] on icon "Delete" at bounding box center [89, 173] width 3 height 3
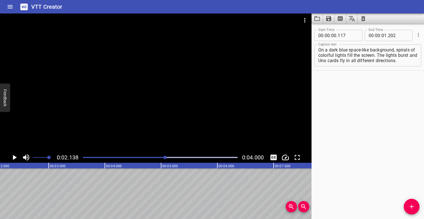
click at [92, 99] on div at bounding box center [155, 82] width 311 height 138
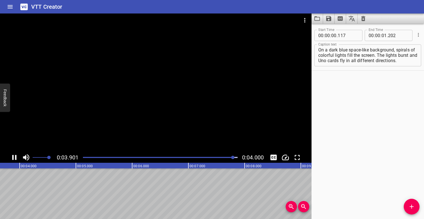
scroll to position [0, 225]
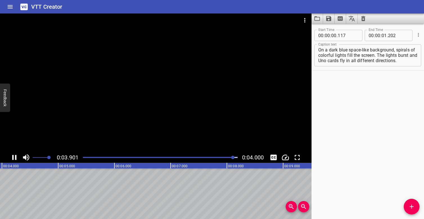
click at [83, 154] on div at bounding box center [160, 157] width 161 height 8
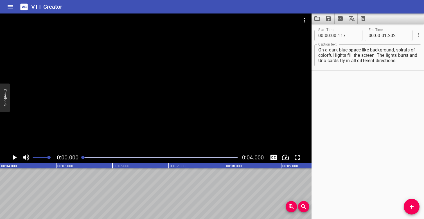
scroll to position [0, 0]
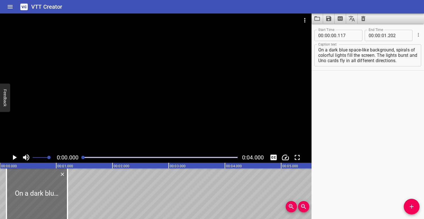
click at [87, 115] on div at bounding box center [155, 82] width 311 height 138
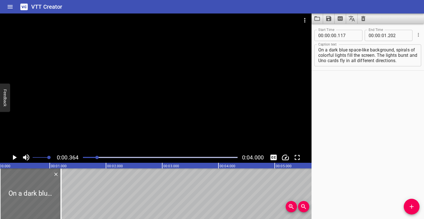
scroll to position [0, 20]
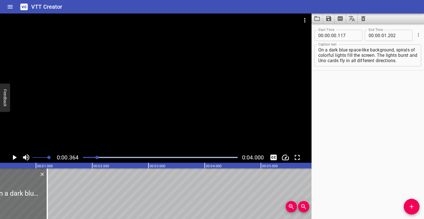
click at [153, 130] on div at bounding box center [155, 82] width 311 height 138
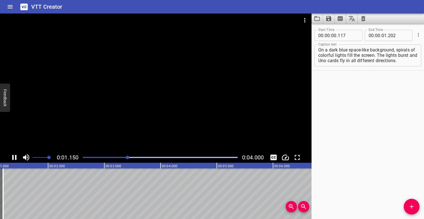
click at [153, 130] on div at bounding box center [155, 82] width 311 height 138
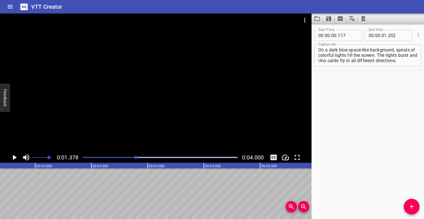
click at [153, 130] on div at bounding box center [155, 82] width 311 height 138
click at [153, 131] on div at bounding box center [155, 82] width 311 height 138
click at [144, 133] on div at bounding box center [155, 82] width 311 height 138
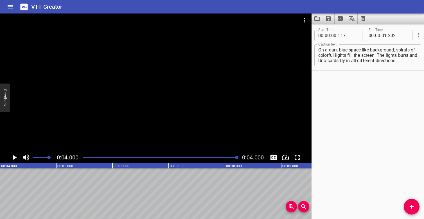
click at [144, 133] on div at bounding box center [155, 82] width 311 height 138
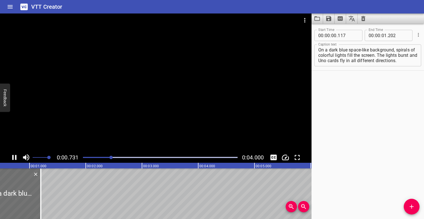
click at [144, 133] on div at bounding box center [155, 82] width 311 height 138
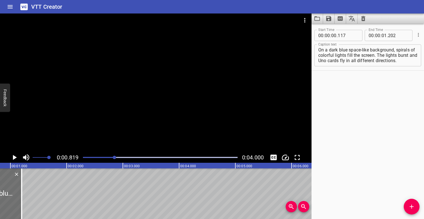
click at [83, 157] on div at bounding box center [160, 157] width 161 height 8
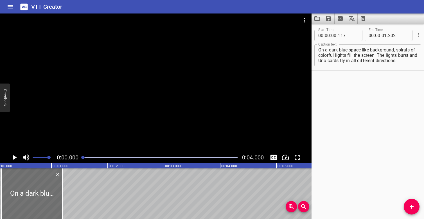
scroll to position [0, 0]
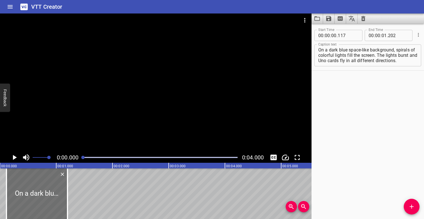
click at [79, 105] on div at bounding box center [155, 82] width 311 height 138
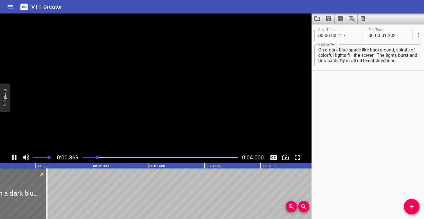
scroll to position [0, 38]
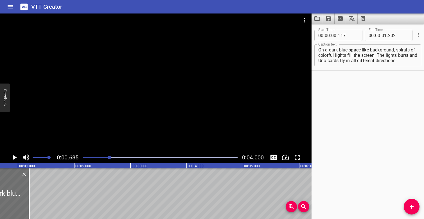
click at [87, 105] on div at bounding box center [155, 82] width 311 height 138
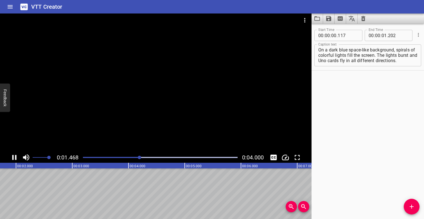
click at [84, 155] on div at bounding box center [160, 157] width 161 height 8
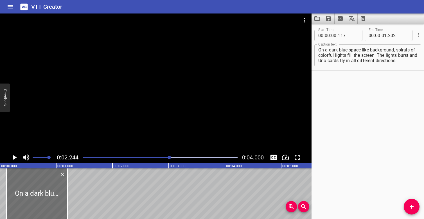
scroll to position [0, 0]
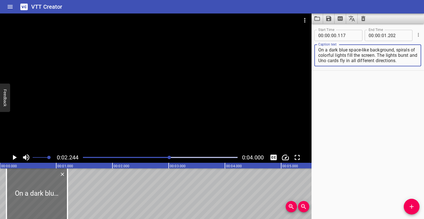
drag, startPoint x: 378, startPoint y: 54, endPoint x: 415, endPoint y: 62, distance: 38.2
click at [415, 62] on textarea "On a dark blue space-like background, spirals of colorful lights fill the scree…" at bounding box center [367, 55] width 99 height 16
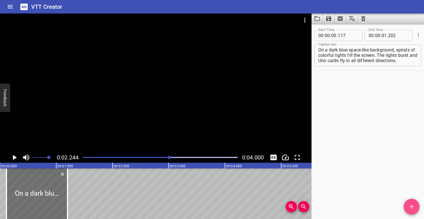
click at [414, 208] on icon "Add Cue" at bounding box center [411, 206] width 7 height 7
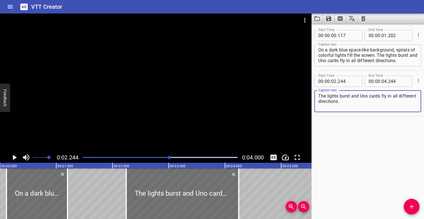
type textarea "The lights burst and Uno cards fly in all different directions."
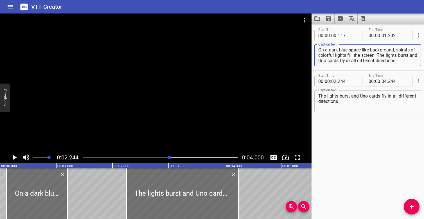
drag, startPoint x: 377, startPoint y: 54, endPoint x: 411, endPoint y: 61, distance: 34.6
click at [411, 61] on textarea "On a dark blue space-like background, spirals of colorful lights fill the scree…" at bounding box center [367, 55] width 99 height 16
type textarea "On a dark blue space-like background, spirals of colorful lights fill the scree…"
click at [84, 157] on div "Play progress" at bounding box center [92, 157] width 155 height 1
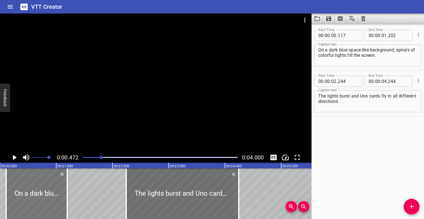
click at [32, 183] on div at bounding box center [36, 193] width 61 height 51
type input "112"
click at [83, 155] on div at bounding box center [160, 157] width 161 height 8
drag, startPoint x: 67, startPoint y: 188, endPoint x: 57, endPoint y: 188, distance: 10.1
click at [57, 188] on div at bounding box center [56, 193] width 1 height 51
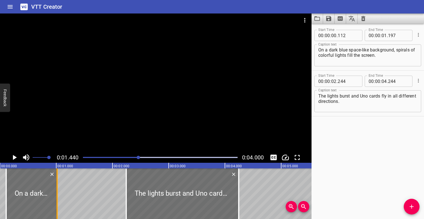
type input "017"
click at [92, 156] on div at bounding box center [160, 157] width 161 height 8
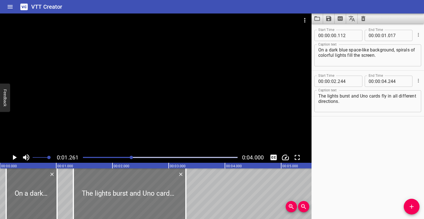
drag, startPoint x: 145, startPoint y: 194, endPoint x: 91, endPoint y: 192, distance: 53.7
click at [91, 192] on div at bounding box center [129, 193] width 112 height 51
type input "01"
type input "284"
type input "03"
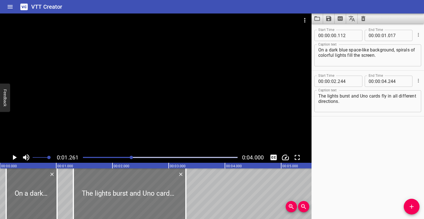
type input "284"
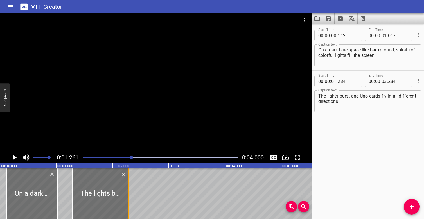
drag, startPoint x: 184, startPoint y: 185, endPoint x: 126, endPoint y: 184, distance: 58.2
click at [128, 184] on div at bounding box center [128, 193] width 1 height 51
type input "02"
type input "249"
click at [98, 155] on div at bounding box center [160, 157] width 161 height 8
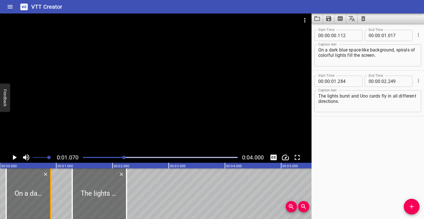
drag, startPoint x: 55, startPoint y: 195, endPoint x: 49, endPoint y: 195, distance: 6.5
click at [49, 195] on div at bounding box center [51, 193] width 6 height 51
type input "00"
type input "902"
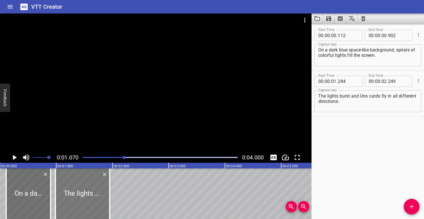
drag, startPoint x: 99, startPoint y: 193, endPoint x: 81, endPoint y: 192, distance: 17.5
click at [81, 192] on div at bounding box center [82, 193] width 54 height 51
type input "00"
type input "984"
type input "01"
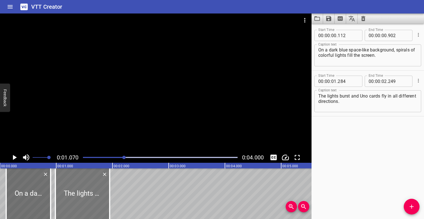
type input "949"
click at [137, 119] on div at bounding box center [155, 82] width 311 height 138
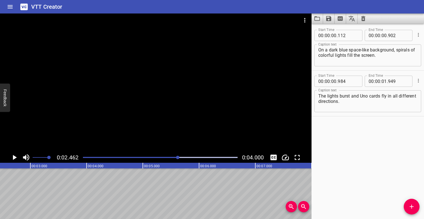
click at [105, 158] on div at bounding box center [160, 157] width 161 height 8
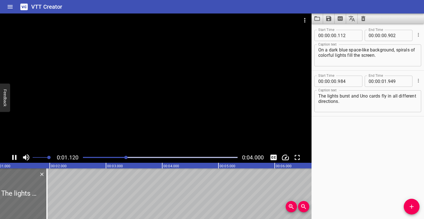
scroll to position [0, 83]
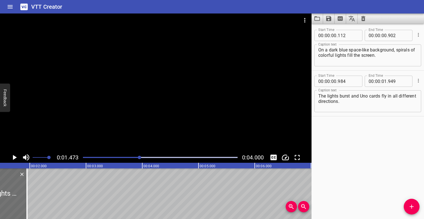
click at [98, 158] on div at bounding box center [160, 157] width 161 height 8
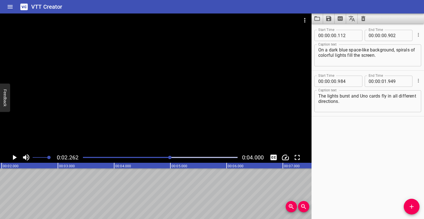
scroll to position [0, 127]
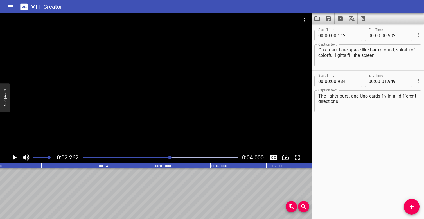
click at [92, 155] on div at bounding box center [160, 157] width 161 height 8
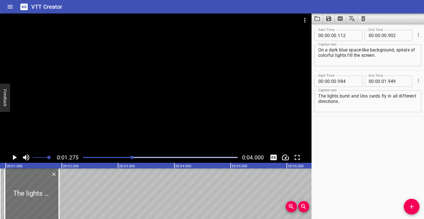
scroll to position [0, 71]
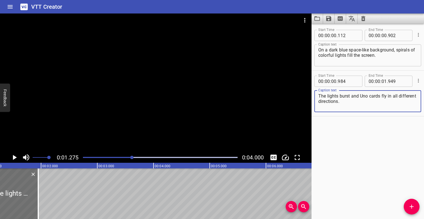
click at [359, 97] on textarea "The lights burst and Uno cards fly in all different directions." at bounding box center [367, 101] width 99 height 16
type textarea "The lights burst as Uno cards fly in all different directions."
click at [109, 156] on div at bounding box center [160, 157] width 161 height 8
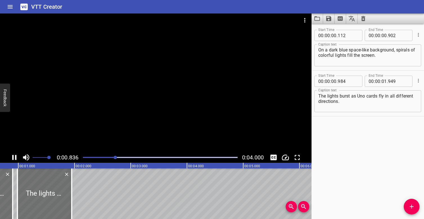
scroll to position [0, 52]
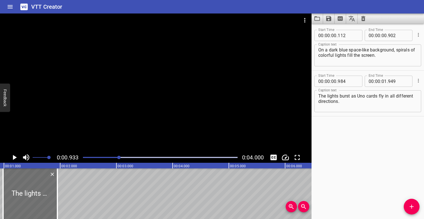
click at [96, 157] on div "Play progress" at bounding box center [42, 157] width 155 height 1
click at [92, 156] on div at bounding box center [160, 157] width 161 height 8
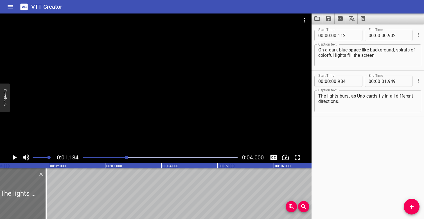
click at [87, 158] on div at bounding box center [160, 157] width 161 height 8
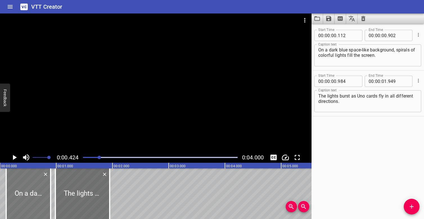
scroll to position [0, 0]
click at [21, 185] on div at bounding box center [26, 193] width 44 height 51
type input "067"
type input "857"
click at [84, 157] on div "Play progress" at bounding box center [22, 157] width 155 height 1
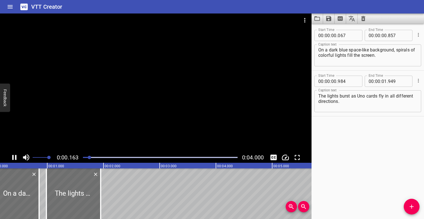
scroll to position [0, 24]
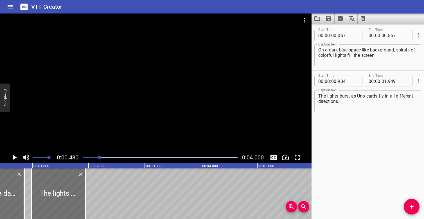
click at [84, 156] on div at bounding box center [160, 157] width 161 height 8
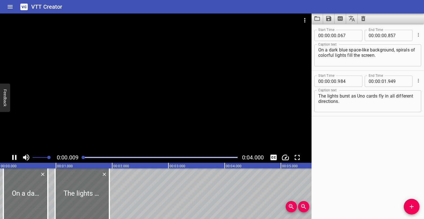
scroll to position [0, 10]
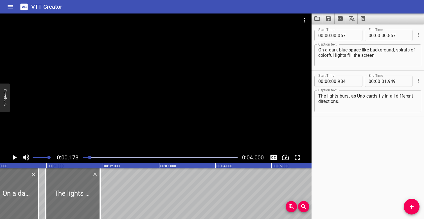
click at [84, 156] on div at bounding box center [160, 157] width 161 height 8
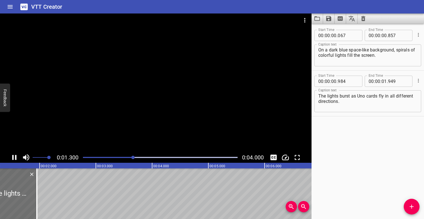
scroll to position [0, 90]
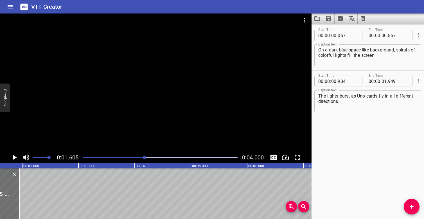
click at [109, 156] on div at bounding box center [160, 157] width 161 height 8
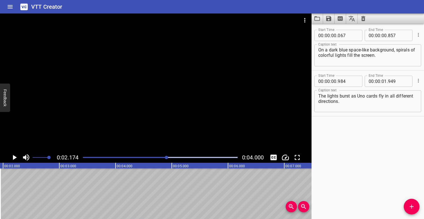
scroll to position [0, 122]
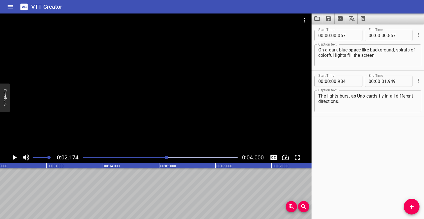
click at [142, 156] on div at bounding box center [160, 157] width 161 height 8
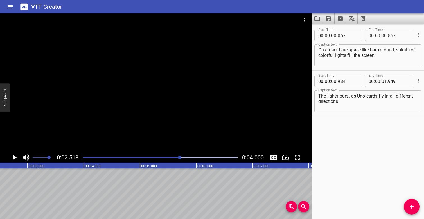
click at [131, 160] on div at bounding box center [160, 157] width 161 height 8
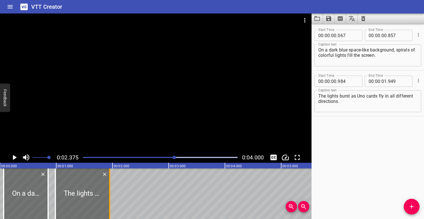
scroll to position [0, 0]
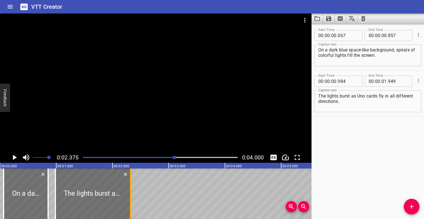
drag, startPoint x: 110, startPoint y: 186, endPoint x: 130, endPoint y: 185, distance: 19.9
click at [131, 185] on div at bounding box center [130, 193] width 1 height 51
type input "02"
type input "324"
click at [108, 156] on div at bounding box center [160, 157] width 161 height 8
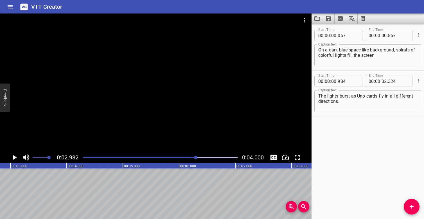
scroll to position [0, 165]
click at [113, 157] on div "Play progress" at bounding box center [119, 157] width 155 height 1
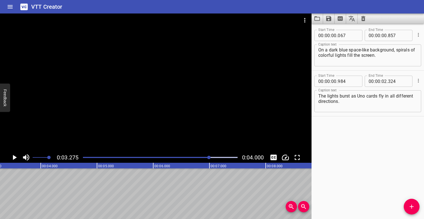
click at [105, 158] on div "Play progress" at bounding box center [132, 157] width 155 height 1
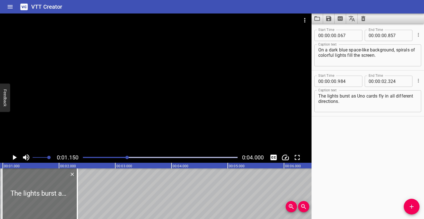
scroll to position [0, 64]
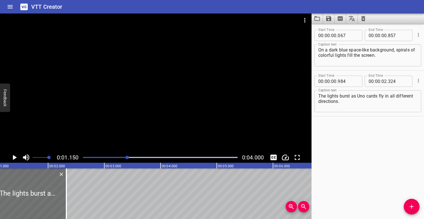
click at [99, 156] on div at bounding box center [160, 157] width 161 height 8
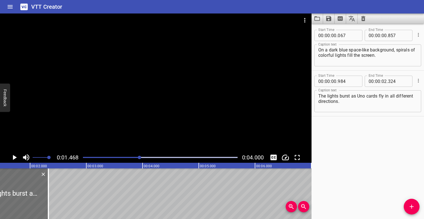
click at [97, 156] on div at bounding box center [160, 157] width 161 height 8
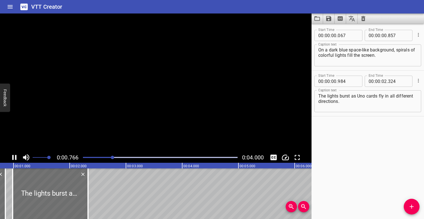
scroll to position [0, 60]
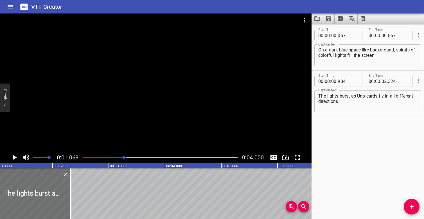
click at [94, 156] on div at bounding box center [160, 157] width 161 height 8
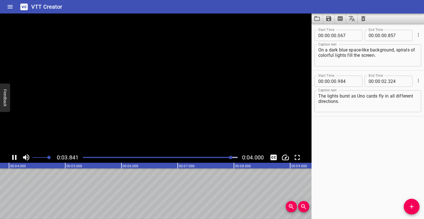
scroll to position [0, 225]
click at [84, 157] on div "Play progress" at bounding box center [160, 157] width 155 height 1
click at [100, 157] on div "Play progress" at bounding box center [119, 157] width 155 height 1
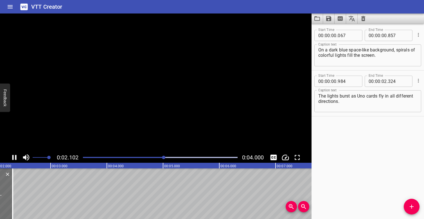
scroll to position [0, 131]
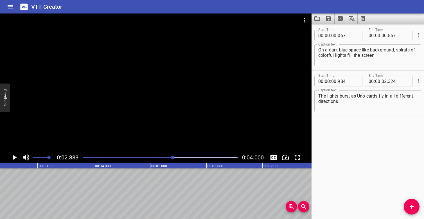
click at [86, 158] on div at bounding box center [160, 157] width 161 height 8
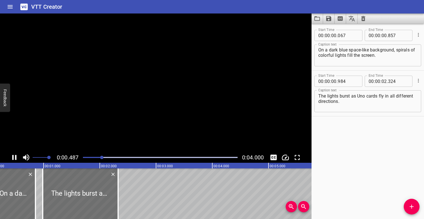
scroll to position [0, 34]
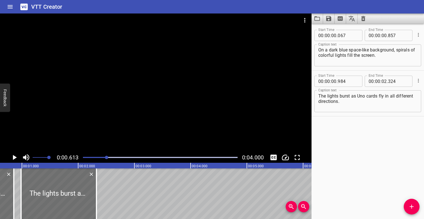
click at [81, 155] on div at bounding box center [160, 157] width 161 height 8
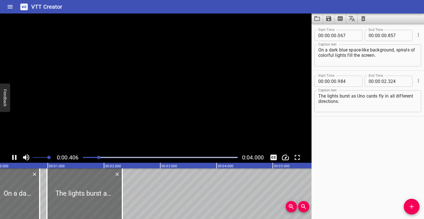
scroll to position [0, 28]
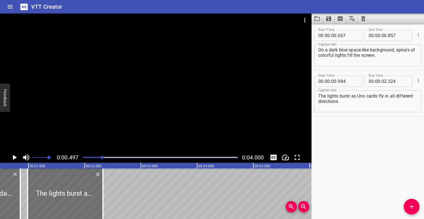
click at [83, 157] on div at bounding box center [160, 157] width 161 height 8
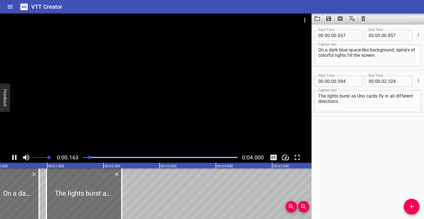
scroll to position [0, 20]
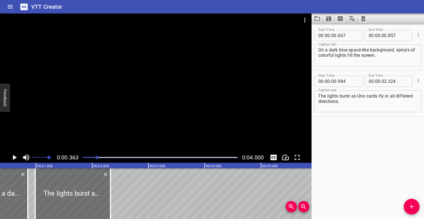
click at [83, 157] on div at bounding box center [160, 157] width 161 height 8
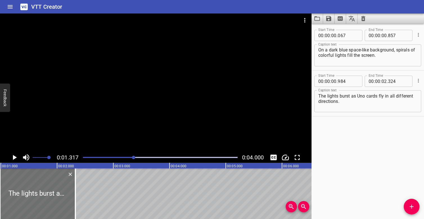
scroll to position [0, 74]
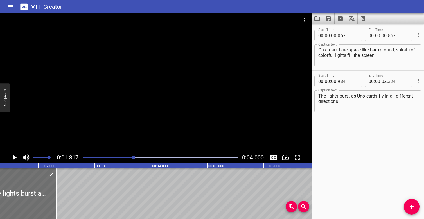
click at [90, 156] on div at bounding box center [160, 157] width 161 height 8
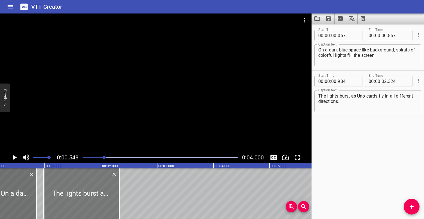
scroll to position [0, 6]
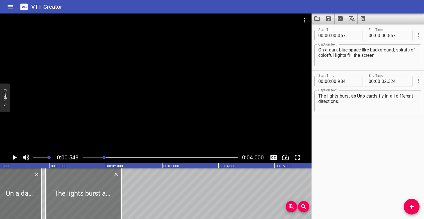
drag, startPoint x: 79, startPoint y: 188, endPoint x: 76, endPoint y: 187, distance: 3.1
click at [76, 187] on div at bounding box center [83, 193] width 75 height 51
type input "929"
type input "269"
click at [94, 156] on div at bounding box center [160, 157] width 161 height 8
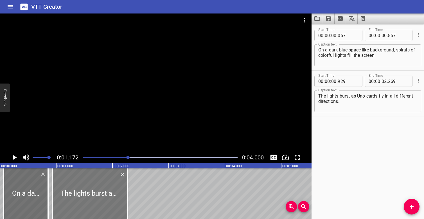
scroll to position [0, 0]
click at [83, 179] on div at bounding box center [89, 193] width 75 height 51
type input "914"
type input "254"
click at [88, 155] on div at bounding box center [160, 157] width 161 height 8
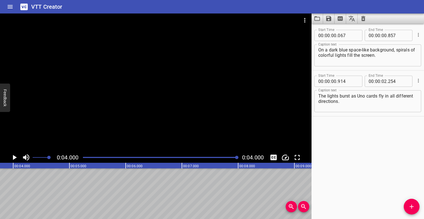
scroll to position [0, 225]
click at [85, 158] on div at bounding box center [160, 157] width 161 height 8
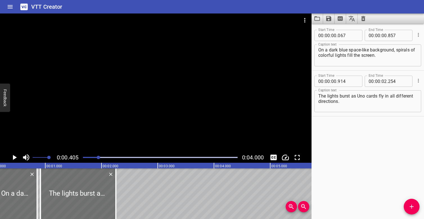
scroll to position [0, 22]
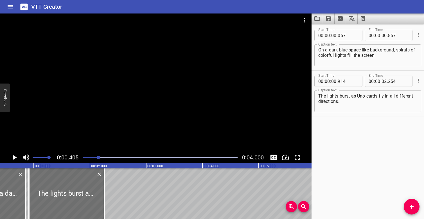
click at [84, 155] on div at bounding box center [160, 157] width 161 height 8
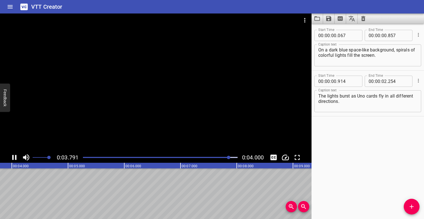
scroll to position [0, 225]
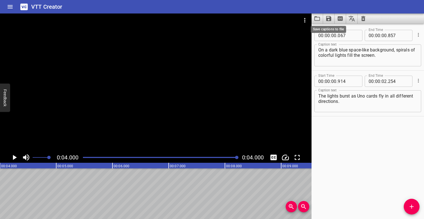
click at [328, 18] on icon "Save captions to file" at bounding box center [328, 18] width 5 height 5
click at [340, 29] on li "Save to VTT file" at bounding box center [343, 31] width 41 height 10
click at [361, 18] on icon "Clear captions" at bounding box center [363, 18] width 7 height 7
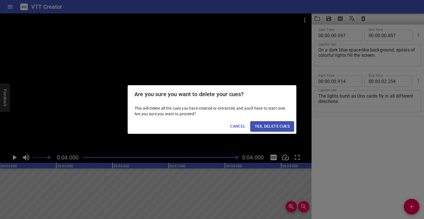
click at [268, 126] on span "Yes, Delete Cues" at bounding box center [272, 126] width 35 height 7
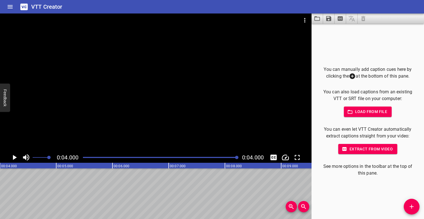
click at [115, 112] on div at bounding box center [155, 82] width 311 height 138
click at [85, 155] on div at bounding box center [160, 157] width 161 height 8
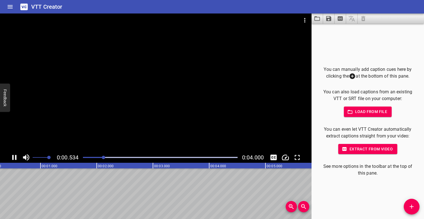
scroll to position [0, 37]
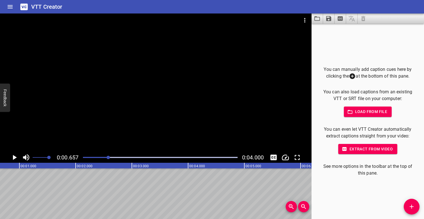
click at [411, 206] on icon "Add Cue" at bounding box center [411, 207] width 4 height 4
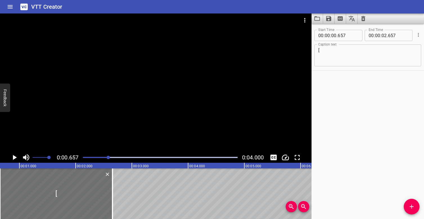
click at [84, 157] on div "Play progress" at bounding box center [31, 157] width 155 height 1
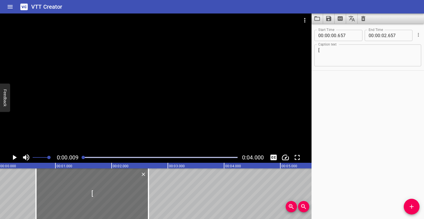
scroll to position [0, 0]
click at [85, 151] on div at bounding box center [155, 82] width 311 height 138
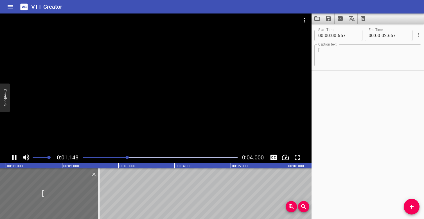
click at [127, 106] on div at bounding box center [155, 82] width 311 height 138
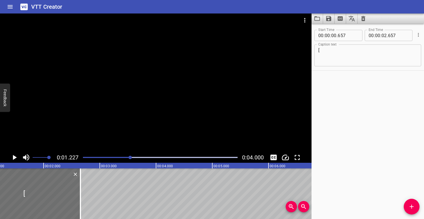
click at [83, 158] on div "Play progress" at bounding box center [53, 157] width 155 height 1
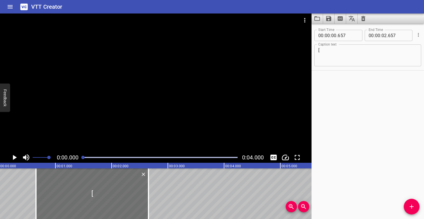
scroll to position [0, 0]
click at [101, 132] on div at bounding box center [155, 82] width 311 height 138
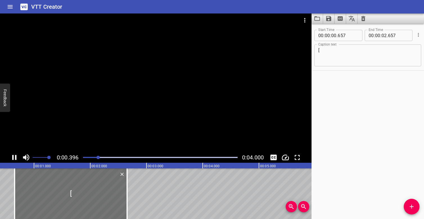
click at [105, 120] on div at bounding box center [155, 82] width 311 height 138
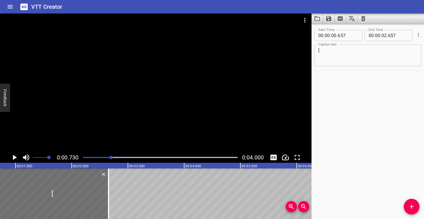
click at [84, 158] on div at bounding box center [160, 157] width 161 height 8
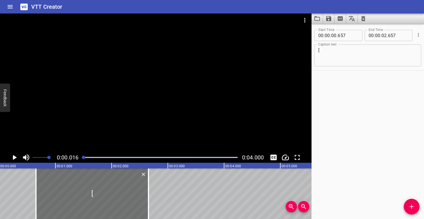
click at [86, 135] on div at bounding box center [155, 82] width 311 height 138
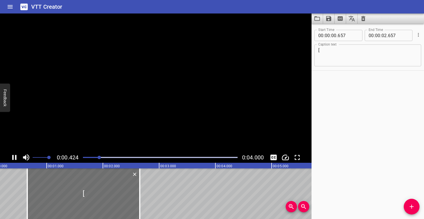
scroll to position [0, 25]
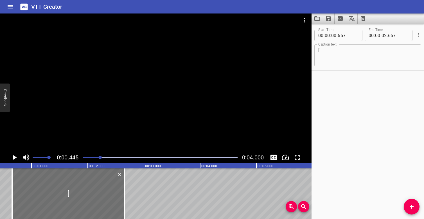
click at [84, 156] on div at bounding box center [160, 157] width 161 height 8
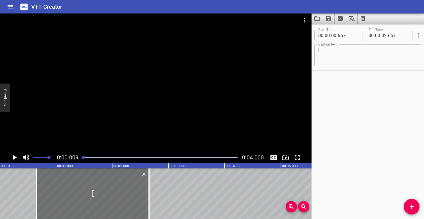
click at [87, 126] on div at bounding box center [155, 82] width 311 height 138
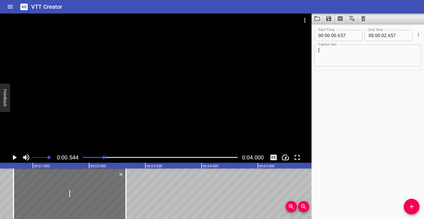
scroll to position [0, 30]
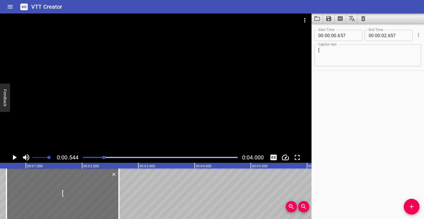
click at [82, 157] on div at bounding box center [160, 157] width 161 height 8
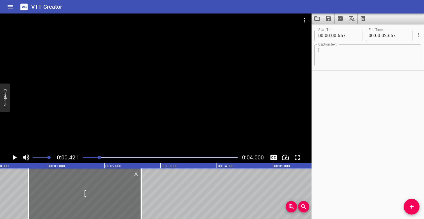
scroll to position [0, 24]
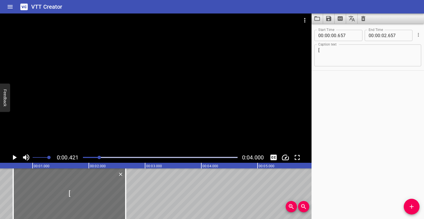
click at [86, 157] on div "Play progress" at bounding box center [22, 157] width 155 height 1
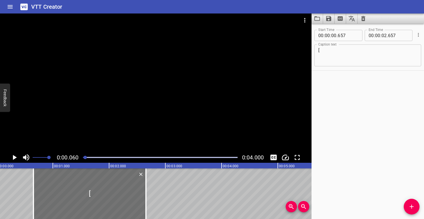
click at [88, 138] on div at bounding box center [155, 82] width 311 height 138
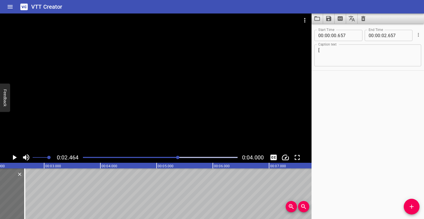
scroll to position [0, 138]
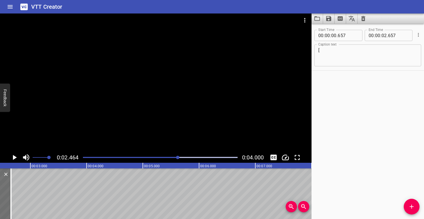
click at [83, 156] on div at bounding box center [160, 157] width 161 height 8
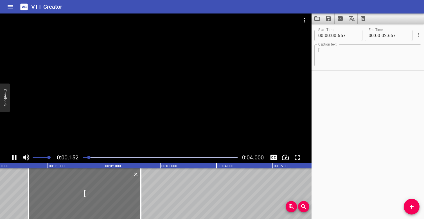
scroll to position [0, 27]
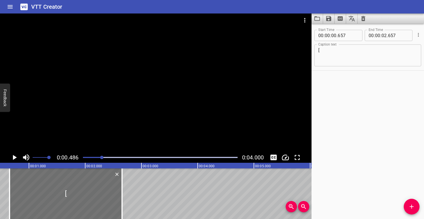
click at [85, 156] on div at bounding box center [160, 157] width 161 height 8
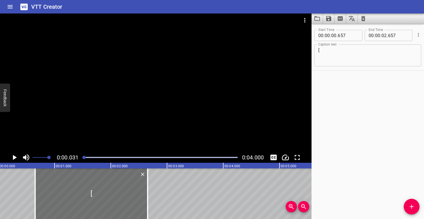
click at [86, 124] on div at bounding box center [155, 82] width 311 height 138
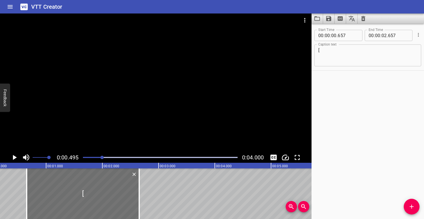
scroll to position [0, 28]
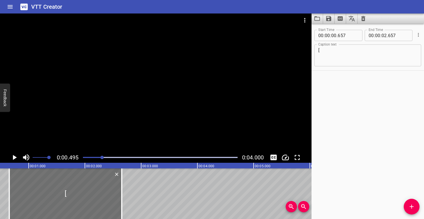
click at [323, 52] on textarea "[" at bounding box center [367, 55] width 99 height 16
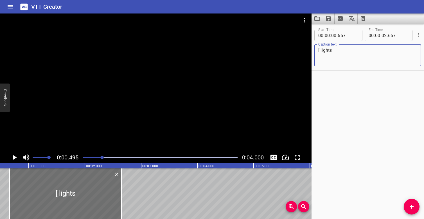
click at [321, 49] on textarea "[ lights" at bounding box center [367, 55] width 99 height 16
click at [93, 115] on div at bounding box center [155, 82] width 311 height 138
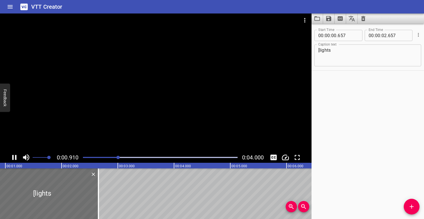
click at [86, 144] on div at bounding box center [155, 82] width 311 height 138
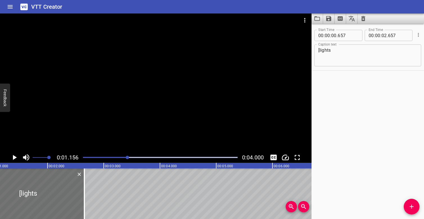
click at [83, 157] on div "Play progress" at bounding box center [50, 157] width 155 height 1
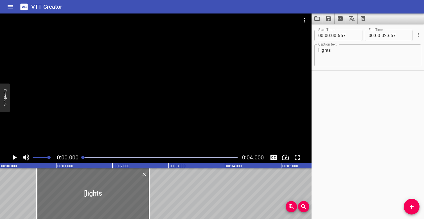
click at [95, 117] on div at bounding box center [155, 82] width 311 height 138
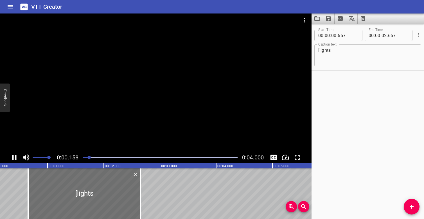
scroll to position [0, 24]
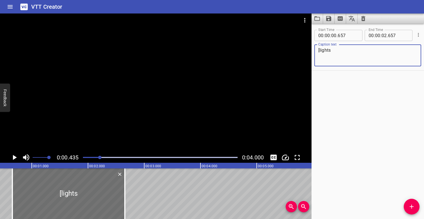
click at [340, 53] on textarea "[lights" at bounding box center [367, 55] width 99 height 16
click at [352, 51] on textarea "[lights whooshes]" at bounding box center [367, 55] width 99 height 16
type textarea "[lights whoosh]"
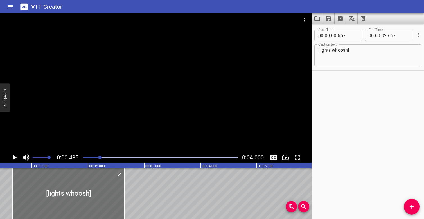
click at [82, 156] on div at bounding box center [160, 157] width 161 height 8
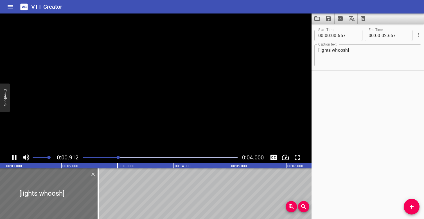
scroll to position [0, 66]
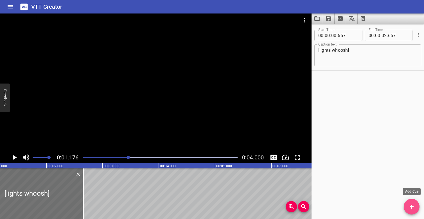
click at [414, 205] on icon "Add Cue" at bounding box center [411, 206] width 7 height 7
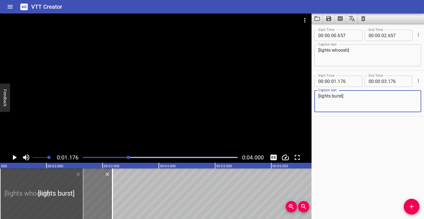
type textarea "[lights burst]"
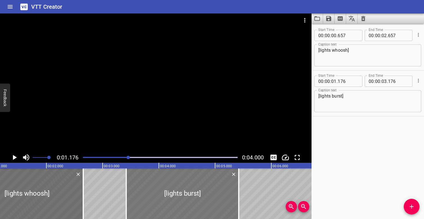
drag, startPoint x: 65, startPoint y: 194, endPoint x: 187, endPoint y: 194, distance: 121.9
click at [187, 194] on div at bounding box center [182, 193] width 112 height 51
type input "03"
type input "346"
type input "05"
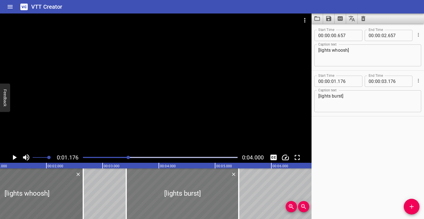
type input "346"
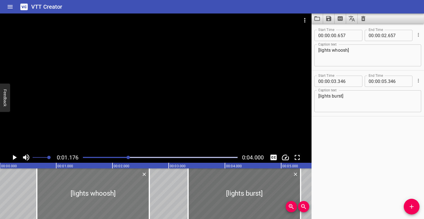
scroll to position [0, 0]
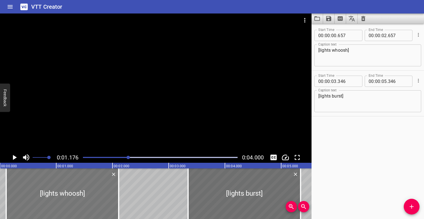
drag, startPoint x: 121, startPoint y: 193, endPoint x: 90, endPoint y: 190, distance: 31.6
click at [90, 190] on div at bounding box center [62, 193] width 112 height 51
type input "097"
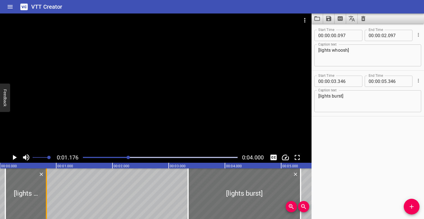
drag, startPoint x: 115, startPoint y: 192, endPoint x: 44, endPoint y: 185, distance: 71.7
click at [44, 185] on div at bounding box center [47, 193] width 6 height 51
type input "00"
type input "827"
click at [83, 155] on div at bounding box center [160, 157] width 161 height 8
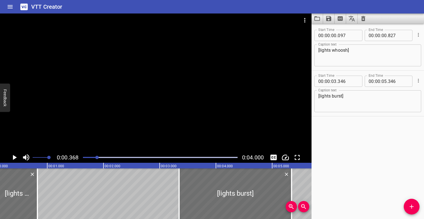
scroll to position [0, 21]
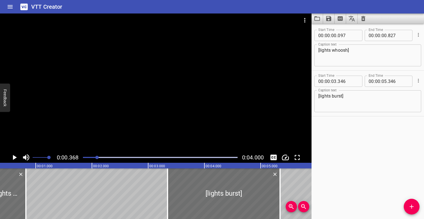
click at [85, 156] on div at bounding box center [160, 157] width 161 height 8
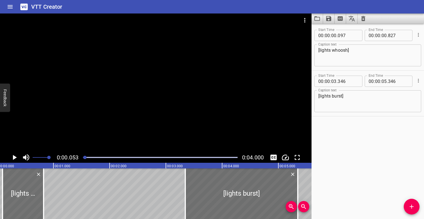
click at [84, 156] on div at bounding box center [84, 157] width 3 height 3
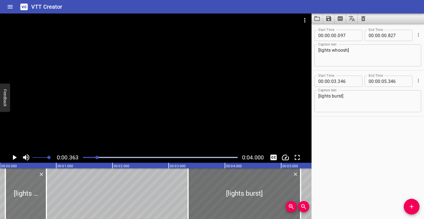
scroll to position [0, 0]
click at [30, 190] on div at bounding box center [24, 193] width 41 height 51
type input "067"
click at [84, 156] on div at bounding box center [160, 157] width 161 height 8
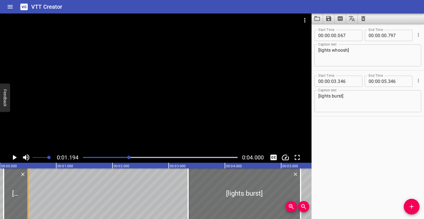
drag, startPoint x: 44, startPoint y: 201, endPoint x: 28, endPoint y: 198, distance: 17.0
click at [28, 198] on div at bounding box center [27, 193] width 1 height 51
type input "497"
click at [18, 192] on div at bounding box center [16, 193] width 24 height 51
type input "077"
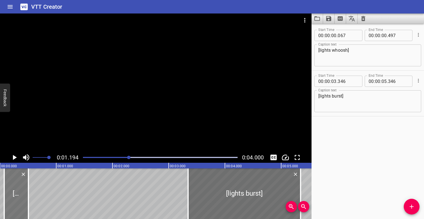
type input "507"
click at [83, 156] on div at bounding box center [160, 157] width 161 height 8
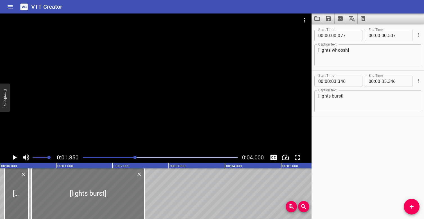
drag, startPoint x: 206, startPoint y: 192, endPoint x: 49, endPoint y: 185, distance: 156.9
click at [50, 185] on div at bounding box center [88, 193] width 112 height 51
type input "00"
type input "571"
type input "02"
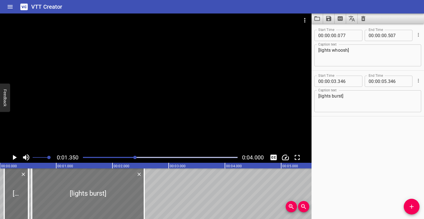
type input "571"
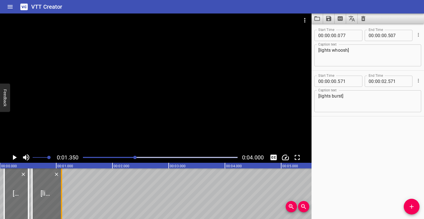
drag, startPoint x: 144, startPoint y: 190, endPoint x: 62, endPoint y: 185, distance: 83.0
click at [62, 185] on div at bounding box center [61, 193] width 1 height 51
type input "01"
type input "096"
click at [83, 158] on div "Play progress" at bounding box center [58, 157] width 155 height 1
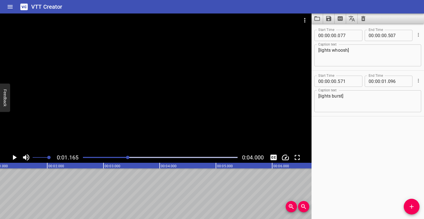
click at [83, 157] on div "Play progress" at bounding box center [51, 157] width 155 height 1
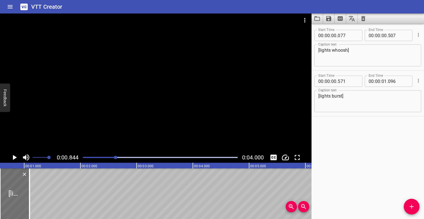
scroll to position [0, 47]
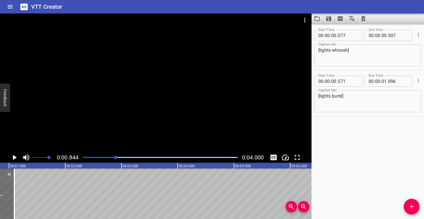
click at [83, 157] on div at bounding box center [160, 157] width 161 height 8
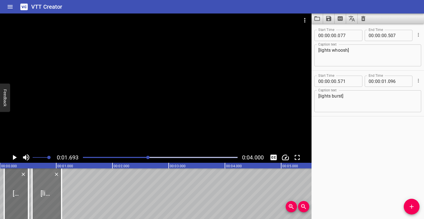
scroll to position [0, 0]
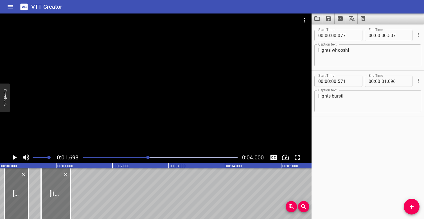
drag, startPoint x: 47, startPoint y: 187, endPoint x: 56, endPoint y: 187, distance: 9.0
click at [56, 187] on div at bounding box center [55, 193] width 29 height 51
type input "731"
type input "256"
click at [83, 156] on div at bounding box center [160, 157] width 161 height 8
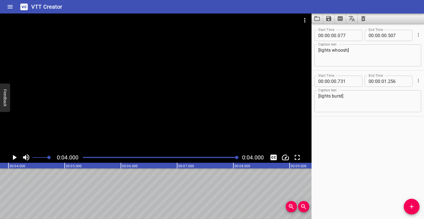
scroll to position [0, 225]
click at [176, 155] on div at bounding box center [160, 157] width 161 height 8
click at [158, 155] on div at bounding box center [160, 157] width 161 height 8
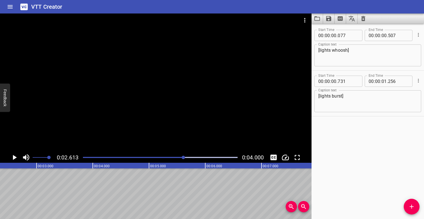
scroll to position [0, 147]
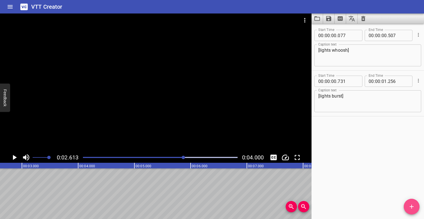
click at [410, 207] on icon "Add Cue" at bounding box center [411, 207] width 4 height 4
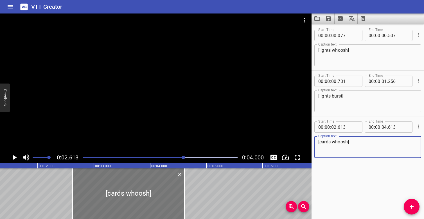
scroll to position [0, 43]
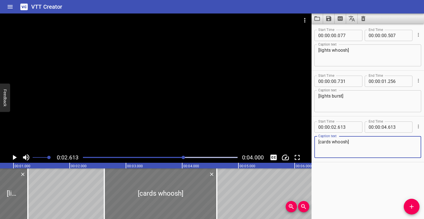
type textarea "[cards whoosh]"
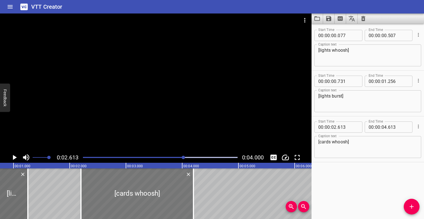
drag, startPoint x: 151, startPoint y: 191, endPoint x: 126, endPoint y: 189, distance: 25.1
click at [127, 190] on div at bounding box center [137, 193] width 112 height 51
type input "188"
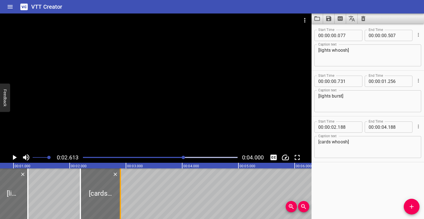
drag, startPoint x: 192, startPoint y: 195, endPoint x: 118, endPoint y: 193, distance: 74.2
click at [118, 193] on div at bounding box center [120, 193] width 6 height 51
type input "02"
type input "878"
click at [86, 157] on div "Play progress" at bounding box center [106, 157] width 155 height 1
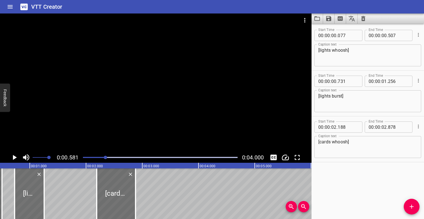
scroll to position [0, 33]
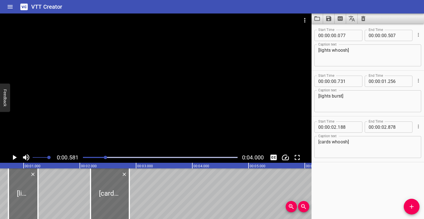
click at [84, 158] on div at bounding box center [160, 157] width 161 height 8
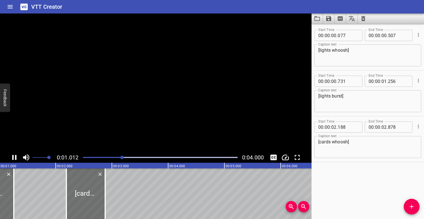
click at [84, 158] on div at bounding box center [160, 157] width 161 height 8
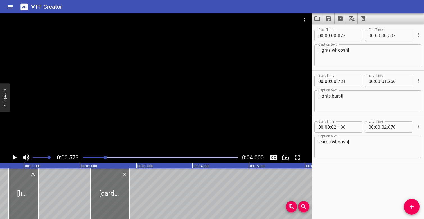
click at [85, 157] on div "Play progress" at bounding box center [28, 157] width 155 height 1
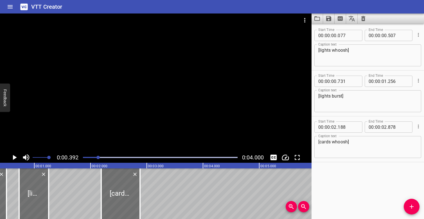
click at [85, 157] on div "Play progress" at bounding box center [21, 157] width 155 height 1
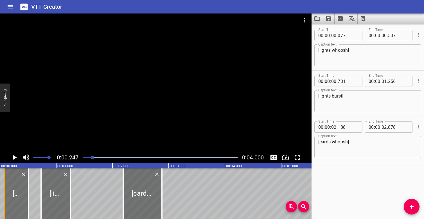
scroll to position [0, 0]
click at [9, 195] on div at bounding box center [15, 193] width 24 height 51
type input "052"
type input "482"
click at [84, 157] on div "Play progress" at bounding box center [15, 157] width 155 height 1
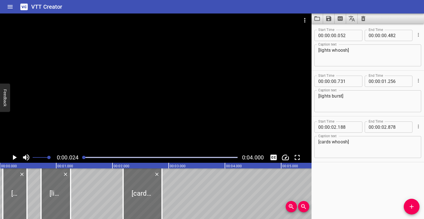
scroll to position [0, 1]
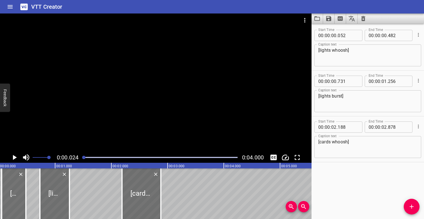
click at [94, 131] on div at bounding box center [155, 82] width 311 height 138
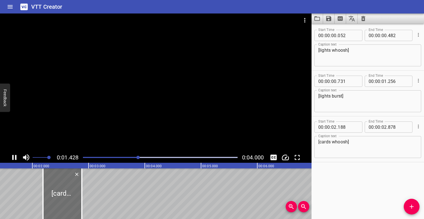
click at [84, 157] on div "Play progress" at bounding box center [61, 157] width 155 height 1
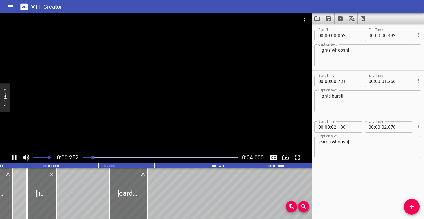
scroll to position [0, 32]
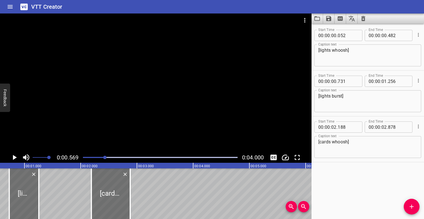
click at [84, 158] on div at bounding box center [160, 157] width 161 height 8
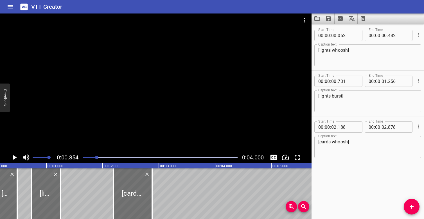
scroll to position [0, 20]
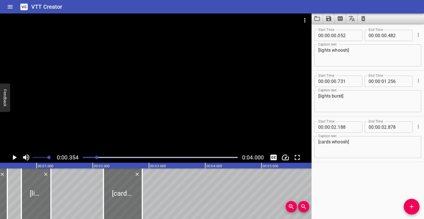
click at [84, 157] on div "Play progress" at bounding box center [19, 157] width 155 height 1
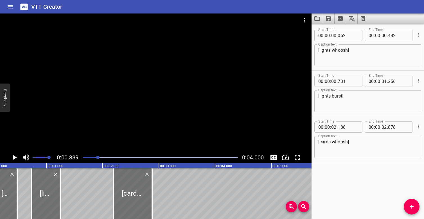
scroll to position [0, 22]
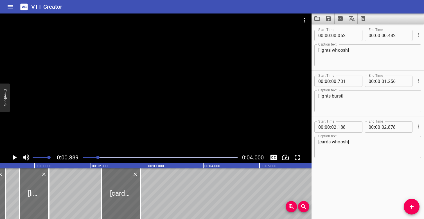
click at [84, 157] on div "Play progress" at bounding box center [21, 157] width 155 height 1
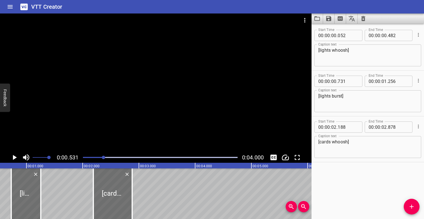
click at [84, 157] on div "Play progress" at bounding box center [26, 157] width 155 height 1
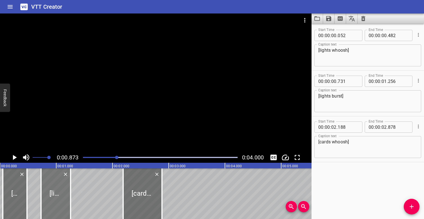
scroll to position [0, 0]
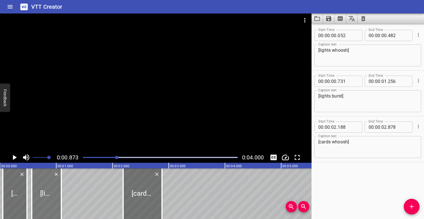
drag, startPoint x: 59, startPoint y: 190, endPoint x: 49, endPoint y: 189, distance: 9.3
click at [49, 189] on div at bounding box center [46, 193] width 29 height 51
type input "566"
type input "091"
click at [83, 156] on div at bounding box center [160, 157] width 161 height 8
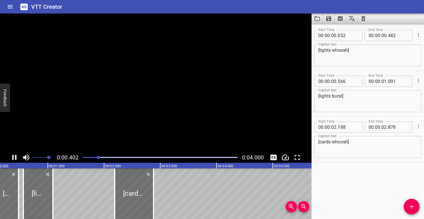
scroll to position [0, 26]
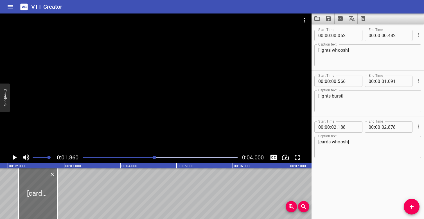
click at [84, 156] on div at bounding box center [160, 157] width 161 height 8
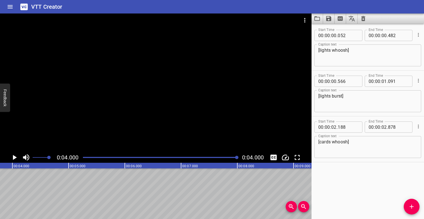
scroll to position [0, 225]
click at [83, 156] on div at bounding box center [160, 157] width 161 height 8
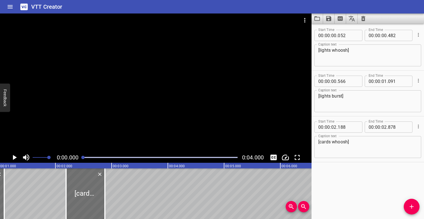
scroll to position [0, 0]
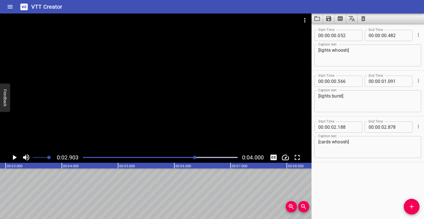
click at [84, 157] on div "Play progress" at bounding box center [117, 157] width 155 height 1
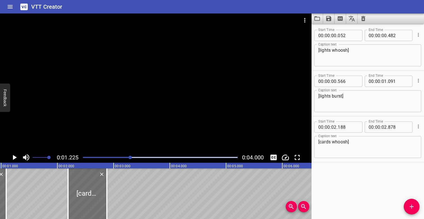
scroll to position [0, 69]
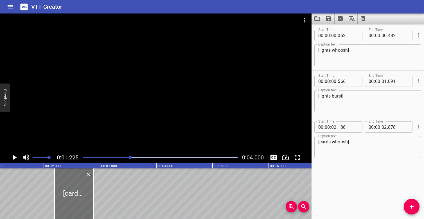
click at [84, 156] on div at bounding box center [160, 157] width 161 height 8
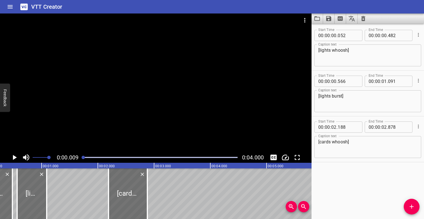
scroll to position [0, 0]
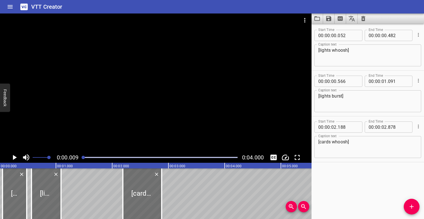
click at [56, 138] on div at bounding box center [155, 82] width 311 height 138
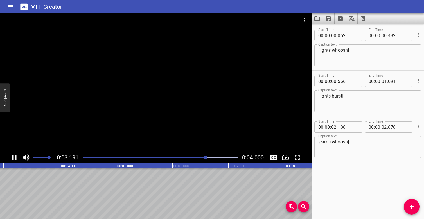
click at [107, 129] on div at bounding box center [155, 82] width 311 height 138
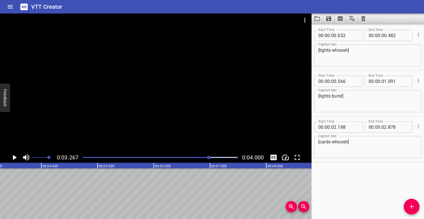
click at [86, 156] on div at bounding box center [160, 157] width 161 height 8
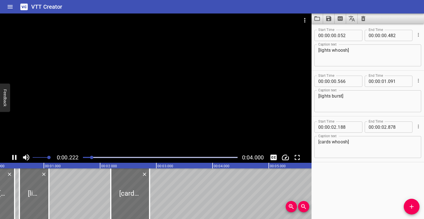
scroll to position [0, 20]
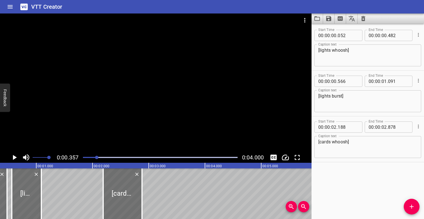
click at [84, 155] on div at bounding box center [160, 157] width 161 height 8
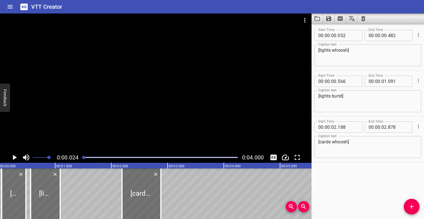
click at [83, 155] on div at bounding box center [160, 157] width 161 height 8
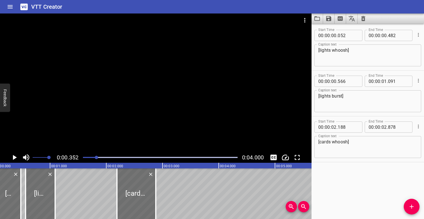
scroll to position [0, 20]
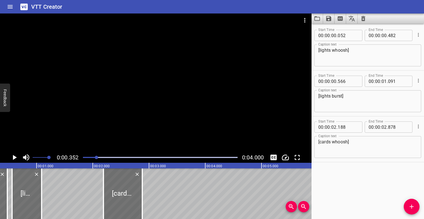
click at [84, 156] on div at bounding box center [160, 157] width 161 height 8
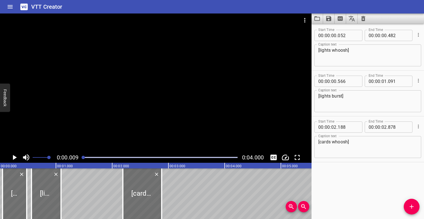
click at [81, 155] on div at bounding box center [160, 157] width 161 height 8
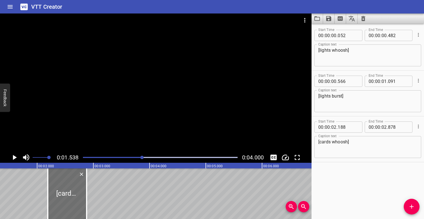
scroll to position [0, 86]
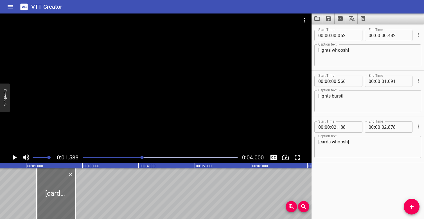
click at [85, 157] on div "Play progress" at bounding box center [65, 157] width 155 height 1
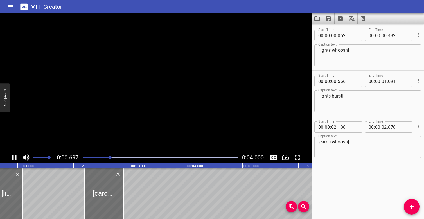
scroll to position [0, 58]
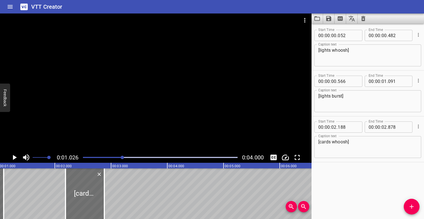
click at [85, 155] on div at bounding box center [160, 157] width 161 height 8
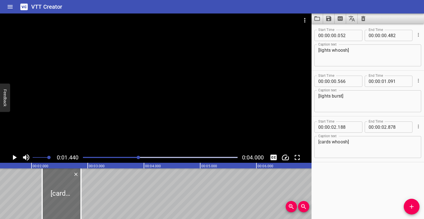
click at [84, 157] on div "Play progress" at bounding box center [61, 157] width 155 height 1
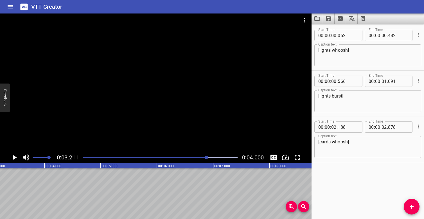
click at [84, 157] on div "Play progress" at bounding box center [130, 157] width 155 height 1
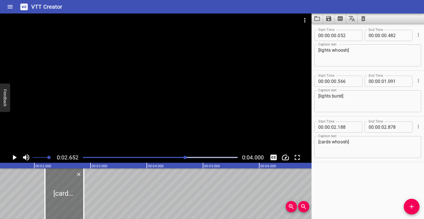
scroll to position [0, 67]
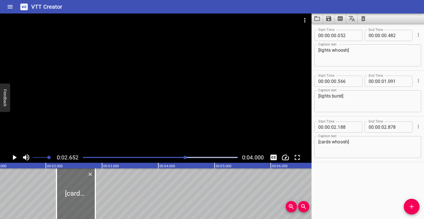
click at [145, 157] on div "Play progress" at bounding box center [108, 157] width 155 height 1
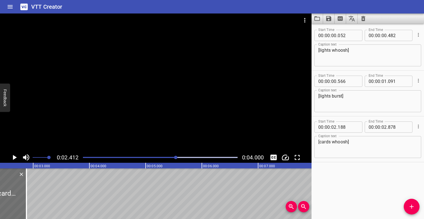
click at [130, 156] on div at bounding box center [160, 157] width 161 height 8
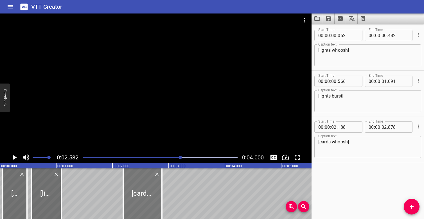
scroll to position [0, 0]
drag, startPoint x: 137, startPoint y: 183, endPoint x: 130, endPoint y: 182, distance: 6.2
click at [131, 182] on div at bounding box center [137, 193] width 39 height 51
type input "083"
type input "773"
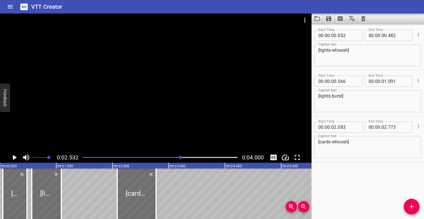
click at [115, 155] on div at bounding box center [160, 157] width 161 height 8
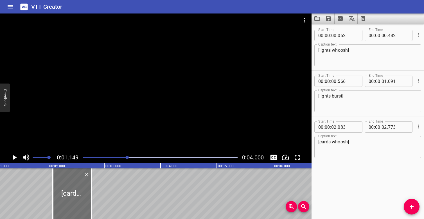
click at [86, 156] on div at bounding box center [160, 157] width 161 height 8
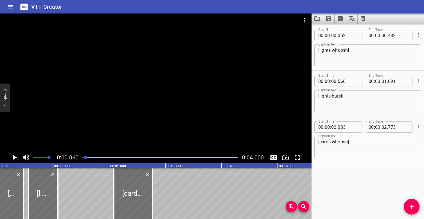
click at [100, 134] on div at bounding box center [155, 82] width 311 height 138
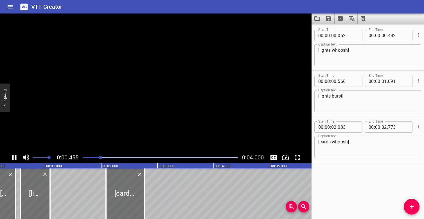
scroll to position [0, 27]
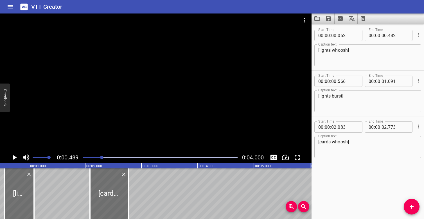
click at [84, 156] on div at bounding box center [160, 157] width 161 height 8
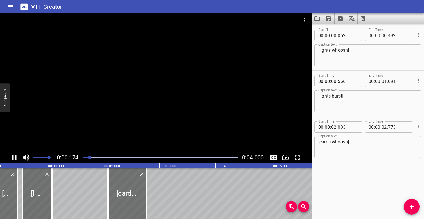
scroll to position [0, 28]
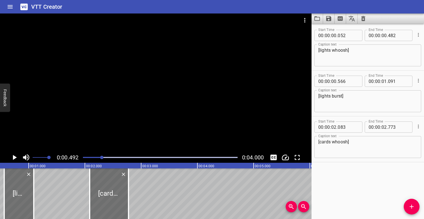
click at [83, 158] on div at bounding box center [160, 157] width 161 height 8
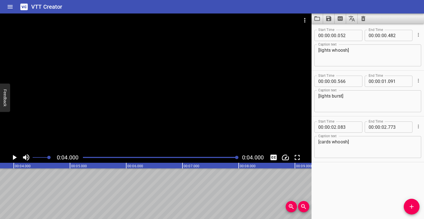
scroll to position [0, 225]
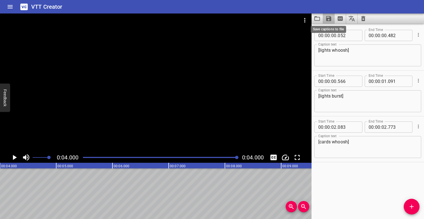
click at [329, 20] on icon "Save captions to file" at bounding box center [328, 18] width 5 height 5
click at [341, 32] on li "Save to VTT file" at bounding box center [343, 31] width 41 height 10
